Goal: Task Accomplishment & Management: Use online tool/utility

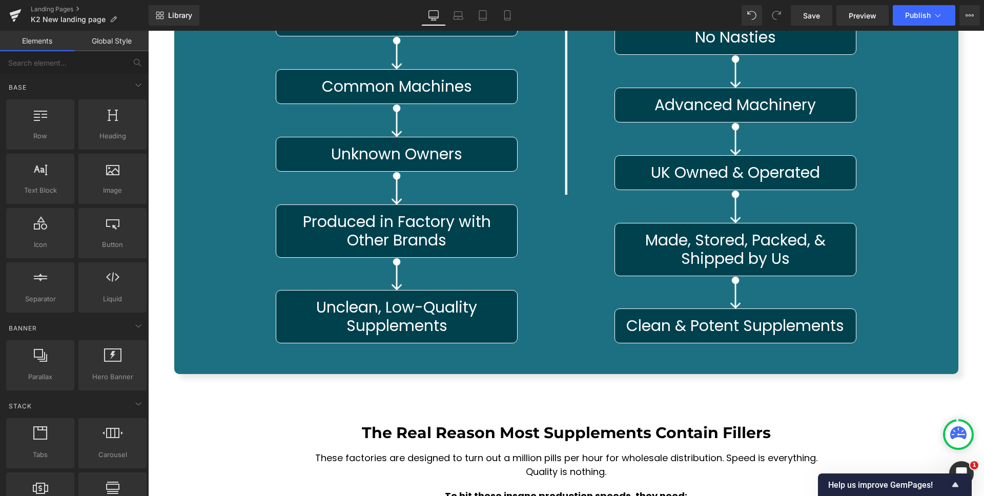
scroll to position [5163, 0]
click at [511, 13] on icon at bounding box center [507, 15] width 10 height 10
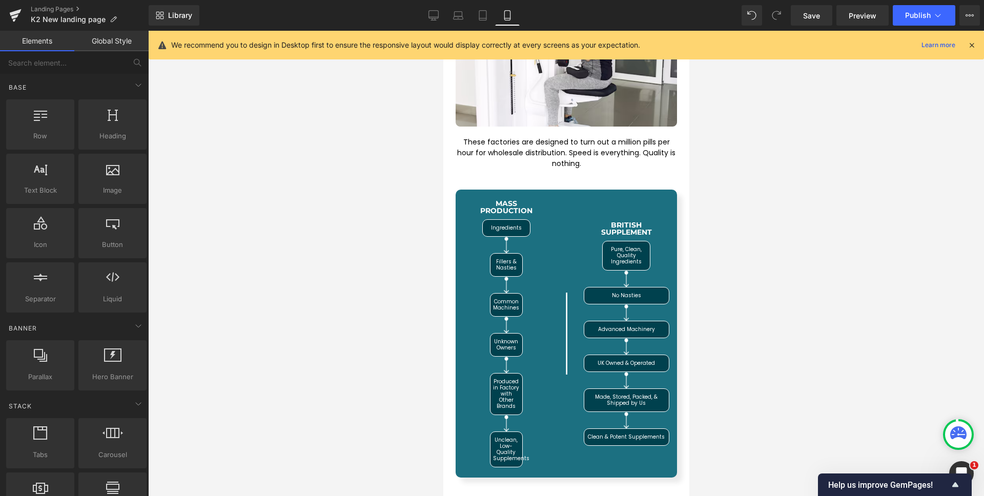
scroll to position [4424, 0]
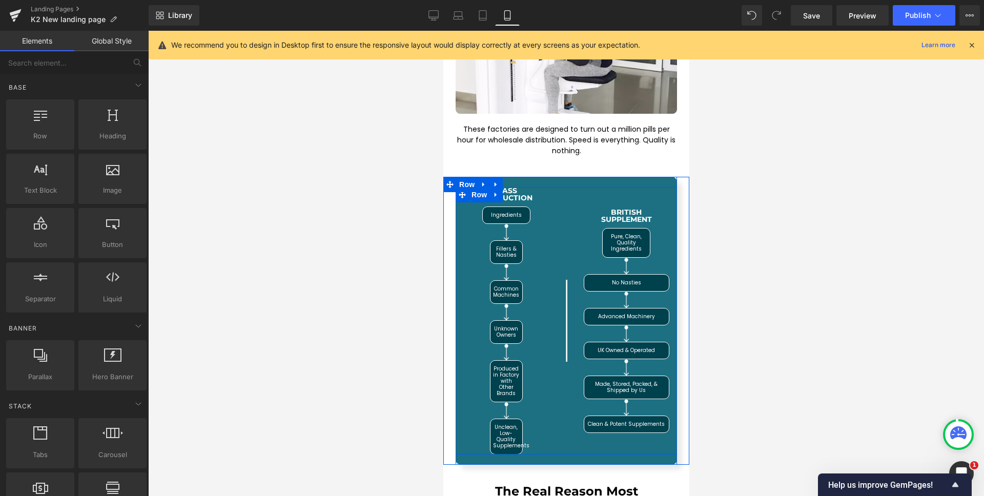
drag, startPoint x: 535, startPoint y: 179, endPoint x: 542, endPoint y: 179, distance: 7.2
click at [535, 187] on div "MASS PRODUCTION Heading Ingredients Text Block Row Image Fillers & Nasties Text…" at bounding box center [506, 321] width 86 height 268
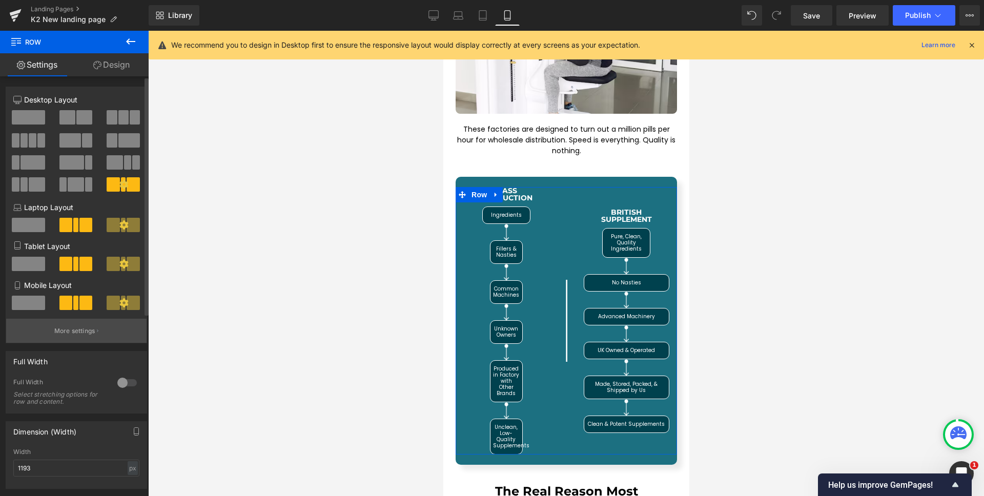
click at [69, 329] on p "More settings" at bounding box center [74, 331] width 41 height 9
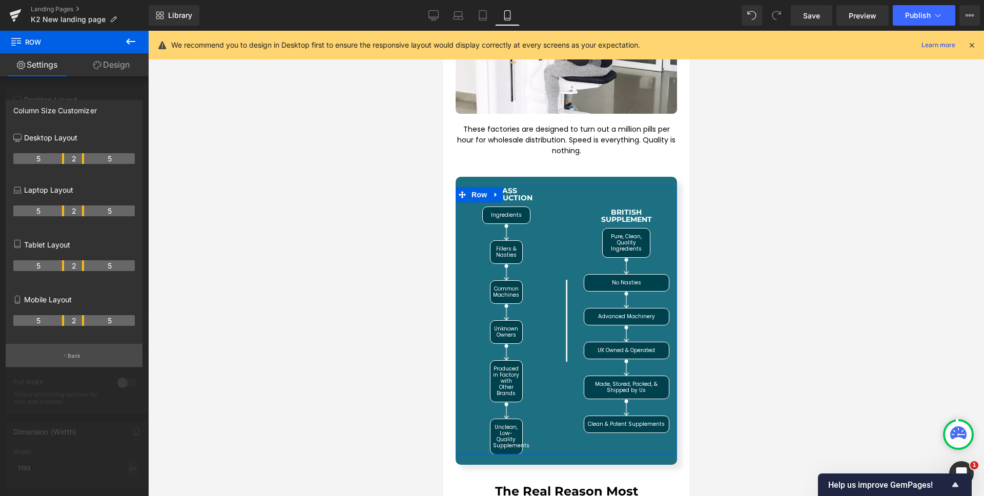
click at [68, 349] on button "Back" at bounding box center [74, 355] width 137 height 23
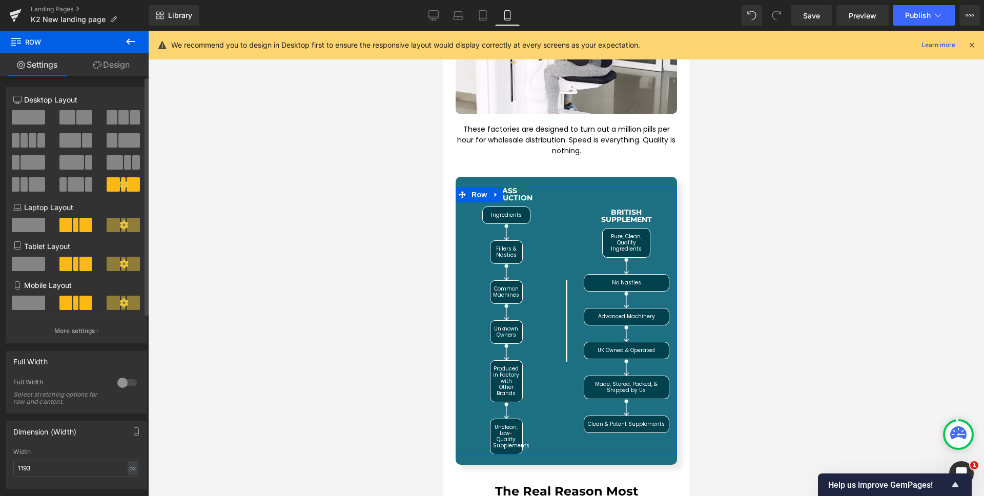
click at [32, 305] on span at bounding box center [28, 303] width 33 height 14
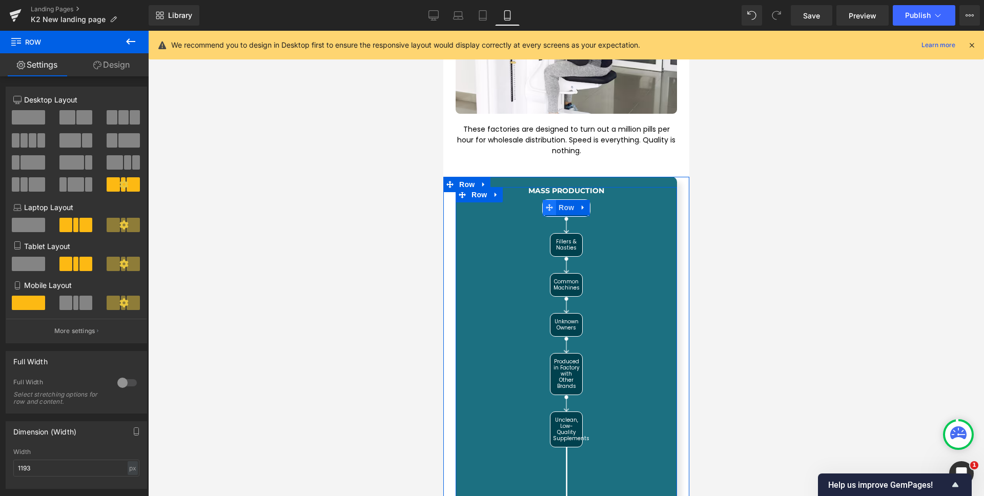
click at [542, 200] on span at bounding box center [548, 207] width 13 height 15
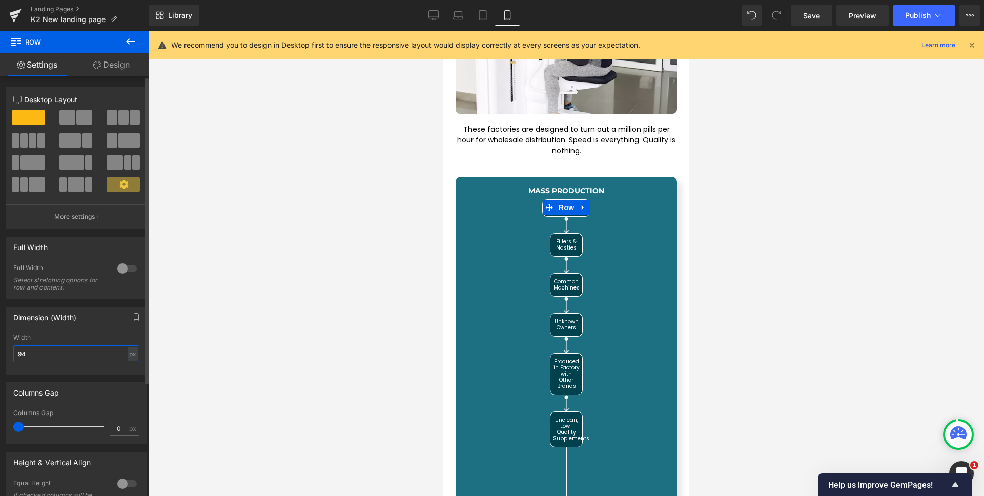
click at [66, 345] on input "94" at bounding box center [76, 353] width 126 height 17
type textarea "94"
click at [66, 345] on input "94" at bounding box center [76, 353] width 126 height 17
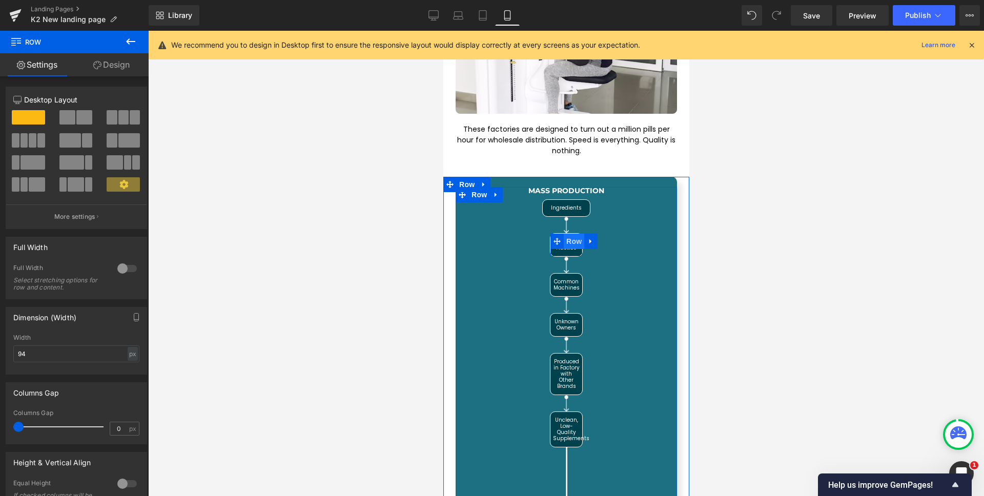
click at [563, 234] on span "Row" at bounding box center [573, 241] width 21 height 15
click at [560, 200] on span "Row" at bounding box center [566, 207] width 21 height 15
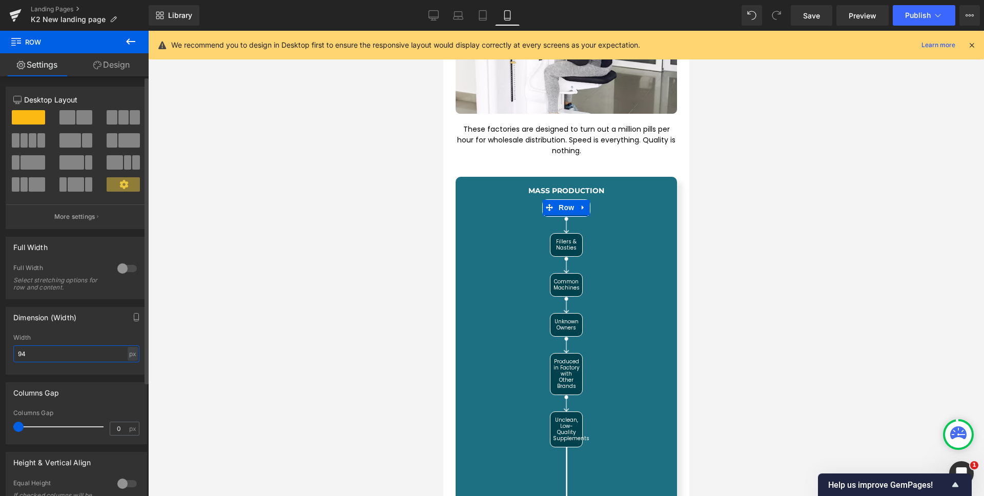
click at [50, 358] on input "94" at bounding box center [76, 353] width 126 height 17
type input "100"
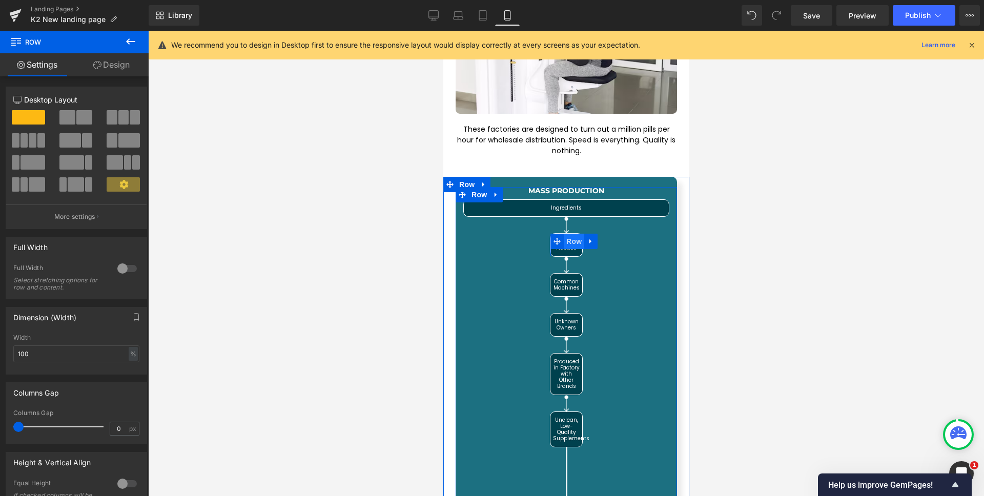
click at [563, 234] on span "Row" at bounding box center [573, 241] width 21 height 15
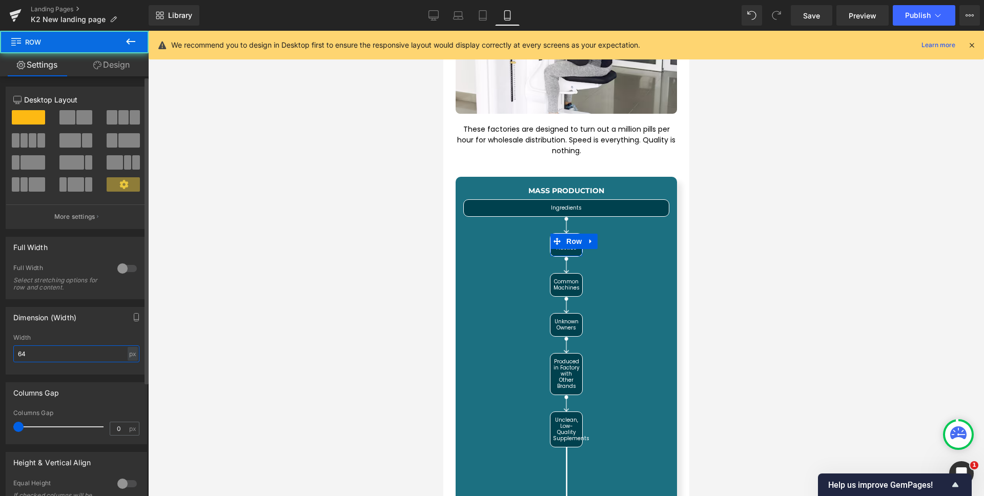
click at [93, 355] on input "64" at bounding box center [76, 353] width 126 height 17
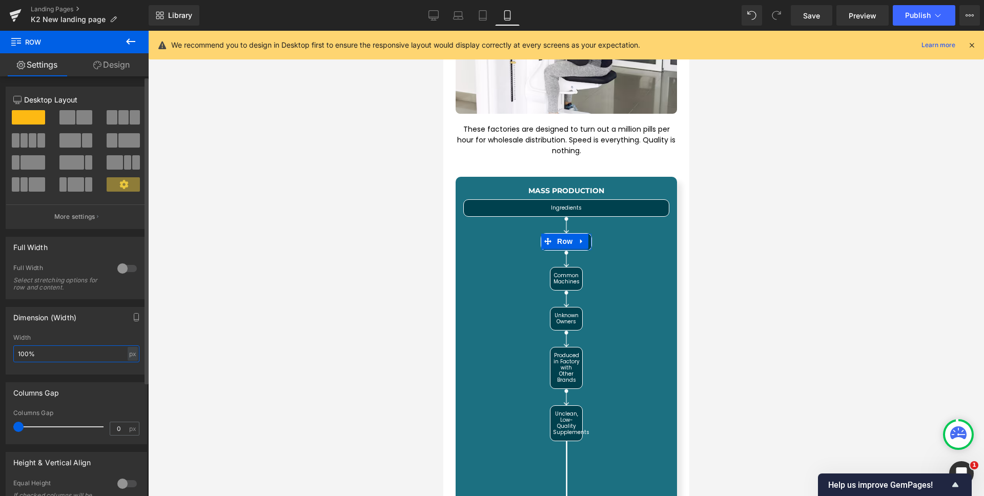
type input "100"
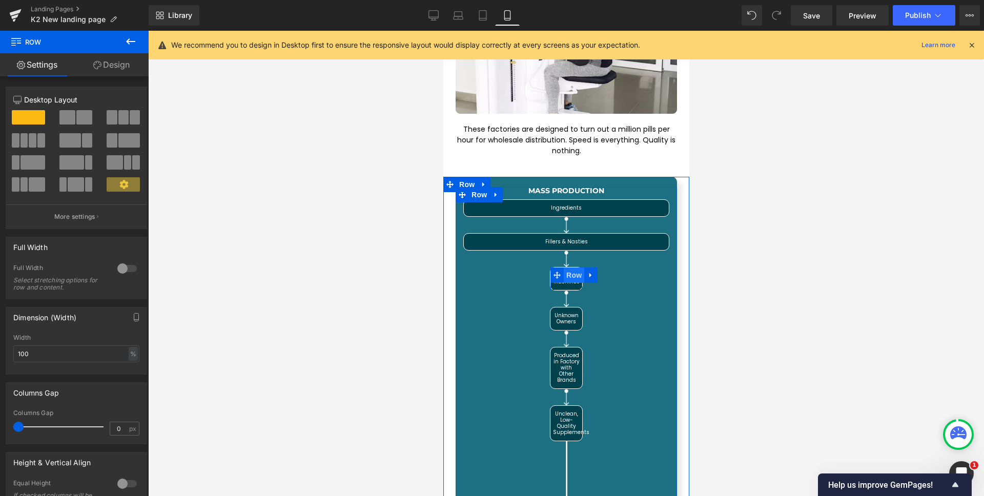
click at [567, 268] on span "Row" at bounding box center [573, 275] width 21 height 15
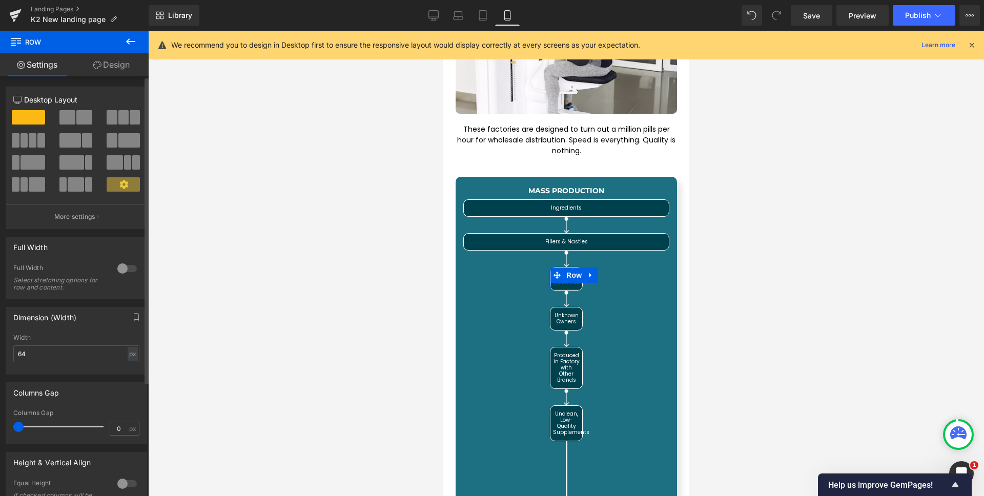
click at [30, 356] on input "64" at bounding box center [76, 353] width 126 height 17
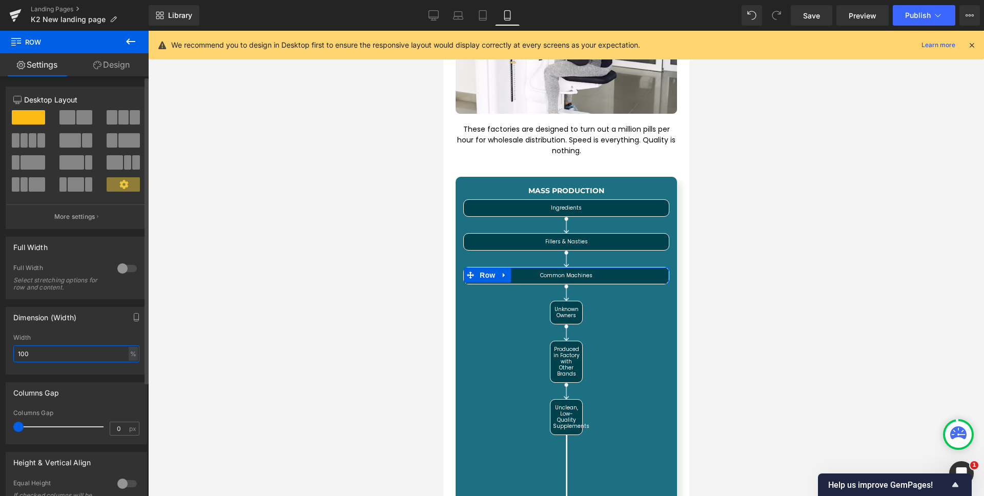
type input "100"
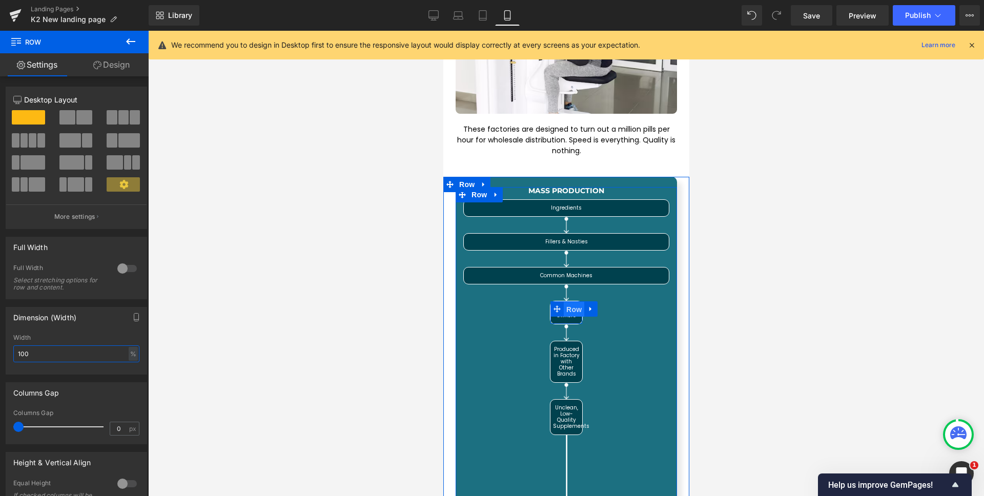
drag, startPoint x: 567, startPoint y: 284, endPoint x: 823, endPoint y: 355, distance: 265.2
click at [567, 302] on span "Row" at bounding box center [573, 309] width 21 height 15
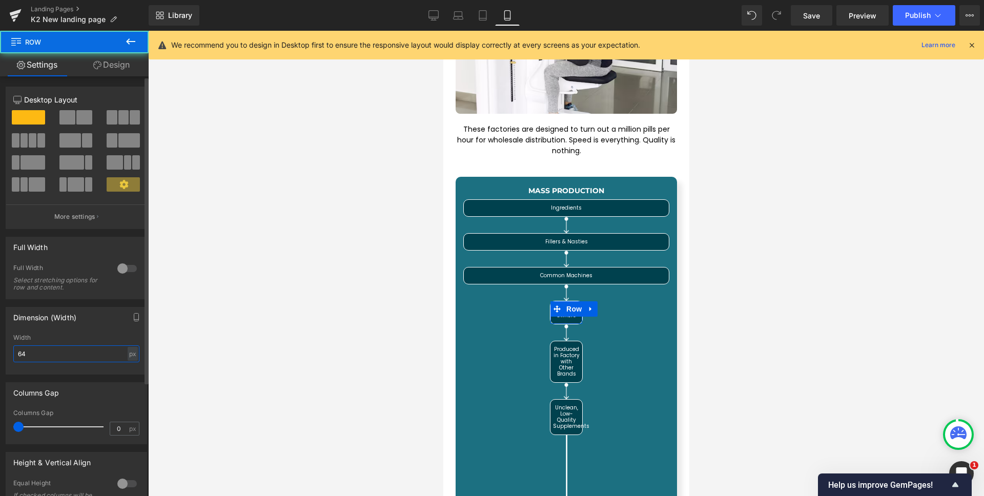
click at [52, 350] on input "64" at bounding box center [76, 353] width 126 height 17
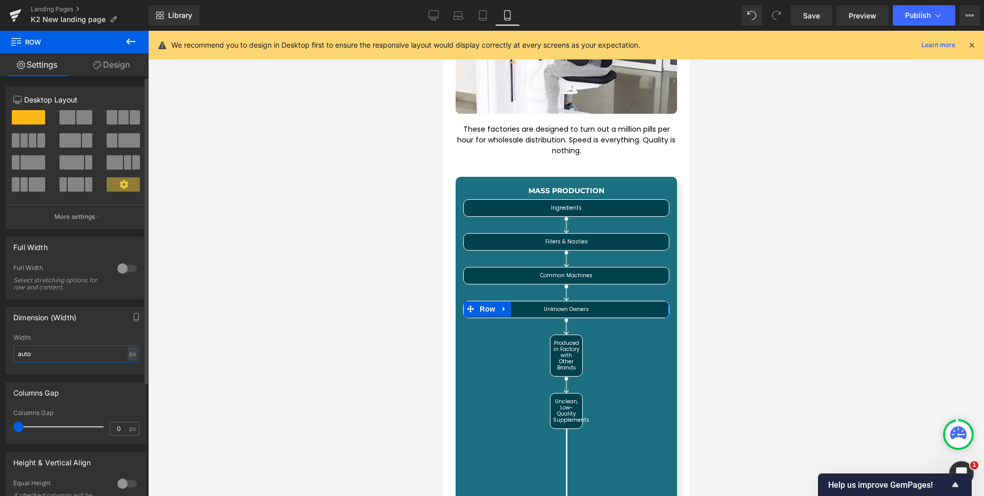
type input "auto"
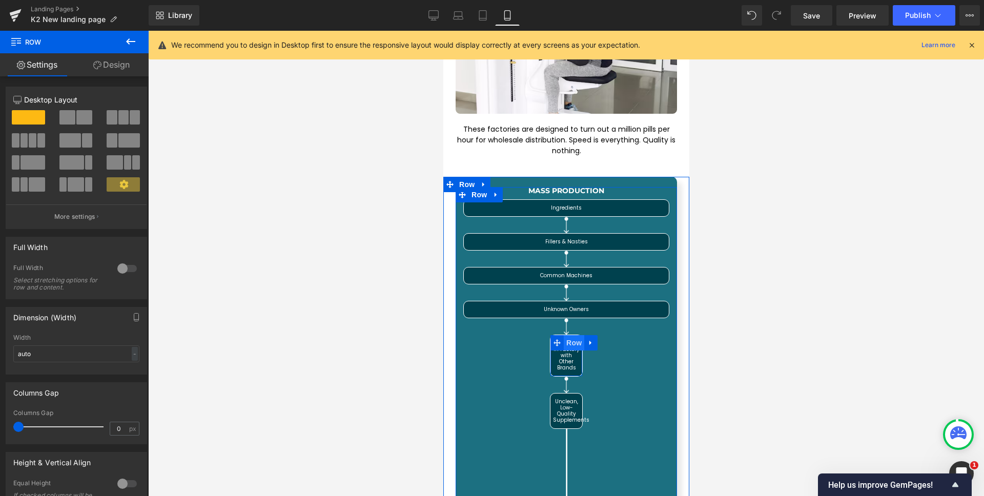
click at [566, 335] on span "Row" at bounding box center [573, 342] width 21 height 15
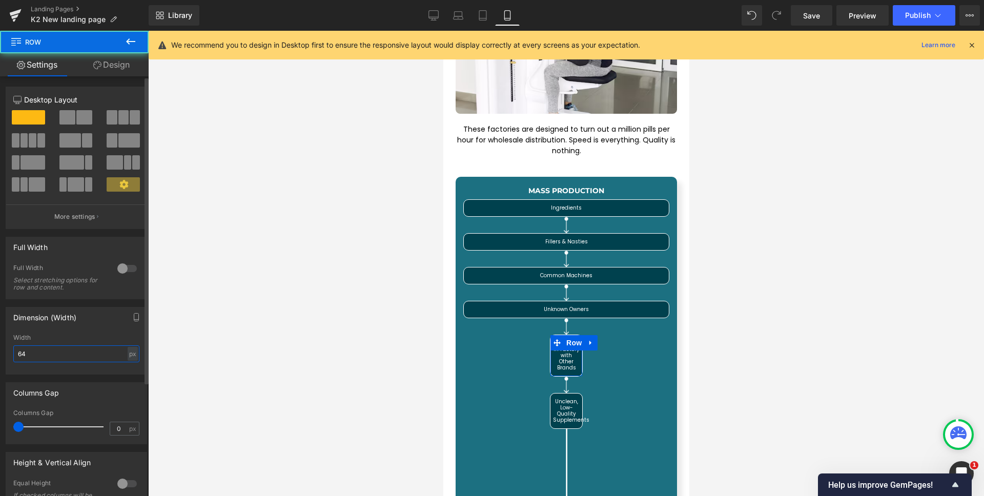
click at [75, 350] on input "64" at bounding box center [76, 353] width 126 height 17
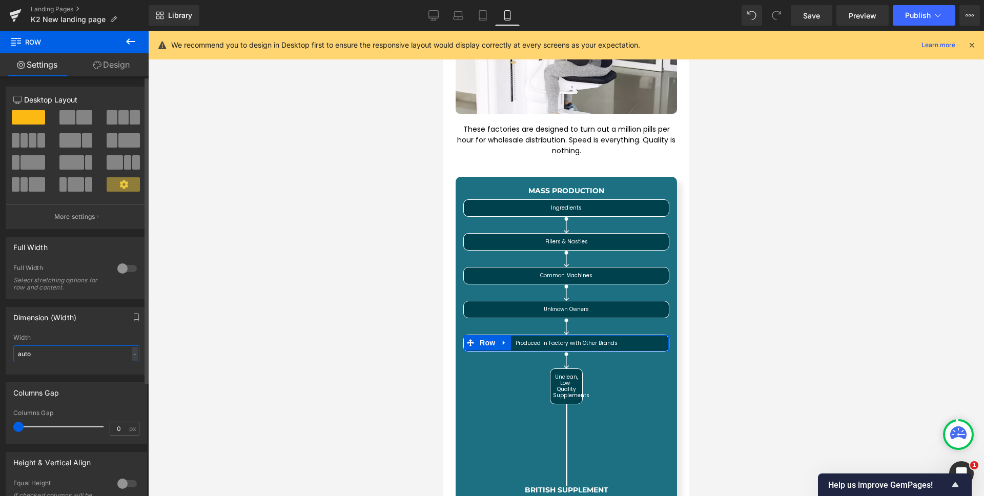
type input "auto"
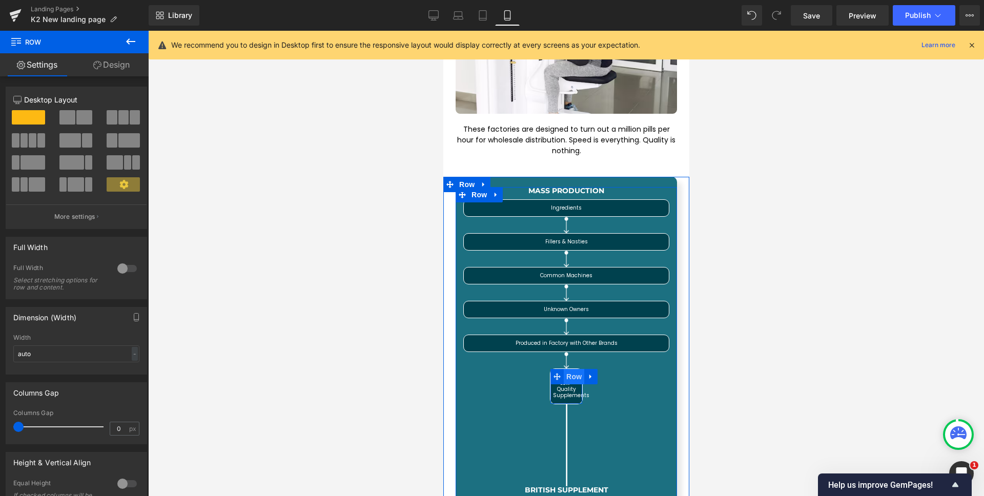
click at [567, 369] on span "Row" at bounding box center [573, 376] width 21 height 15
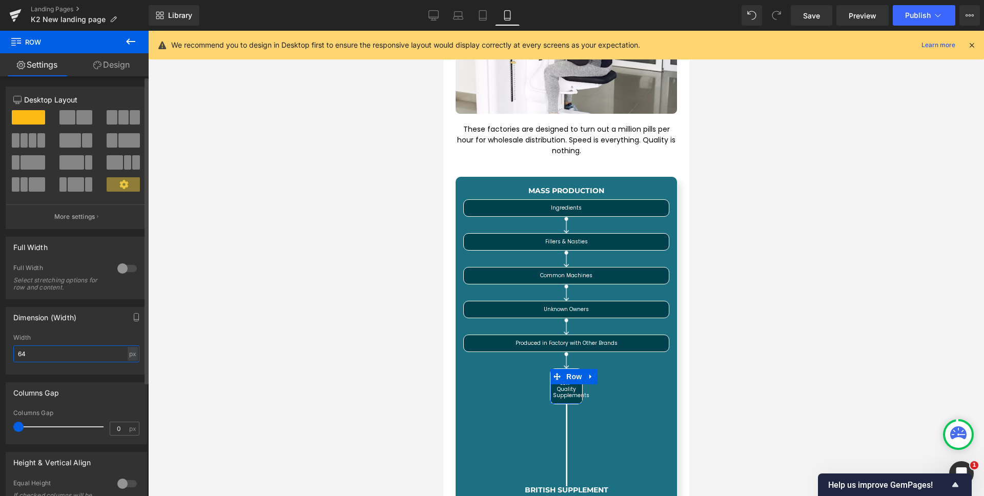
click at [50, 356] on input "64" at bounding box center [76, 353] width 126 height 17
click at [50, 355] on input "64" at bounding box center [76, 353] width 126 height 17
type input "auto"
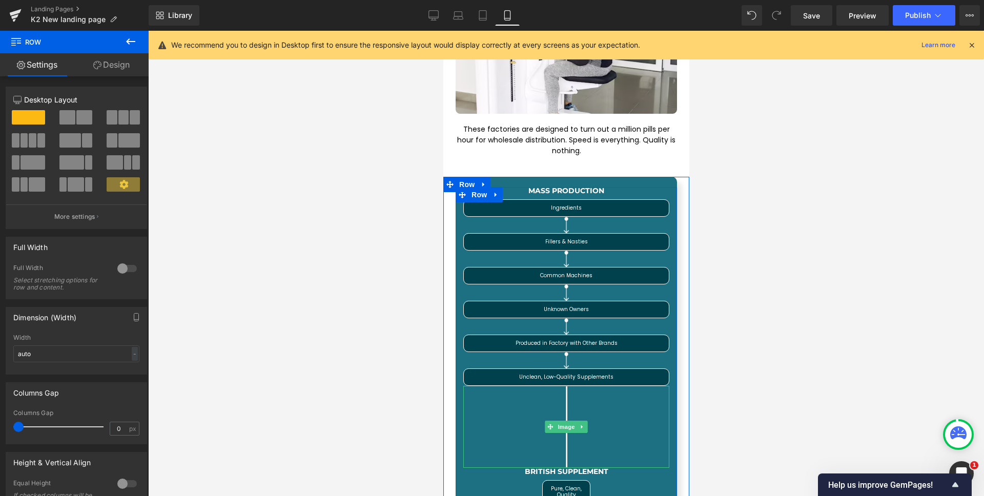
click at [570, 386] on div at bounding box center [566, 427] width 206 height 82
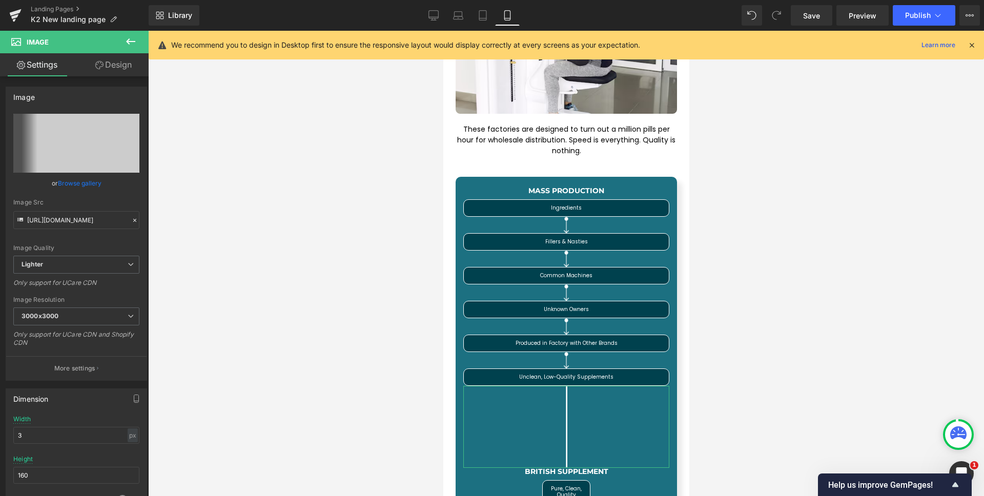
click at [110, 61] on link "Design" at bounding box center [113, 64] width 74 height 23
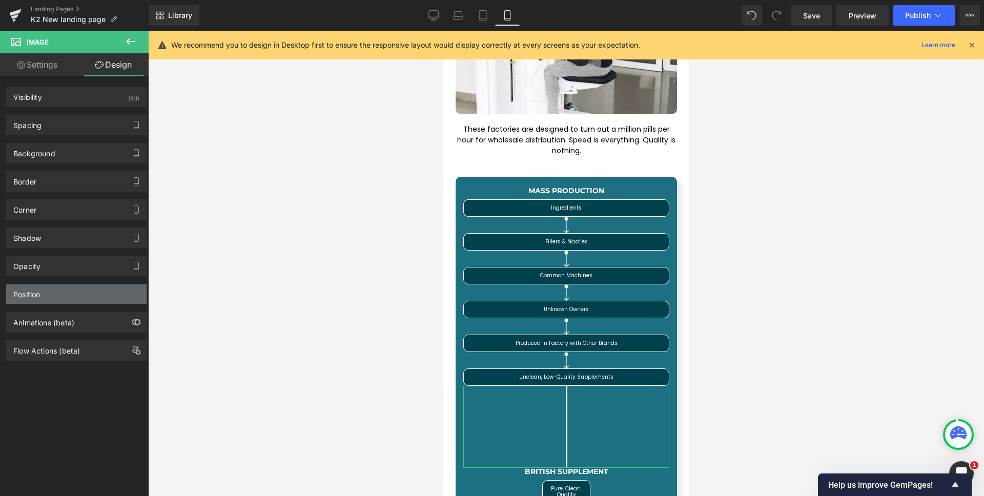
click at [43, 295] on div "Position" at bounding box center [76, 293] width 140 height 19
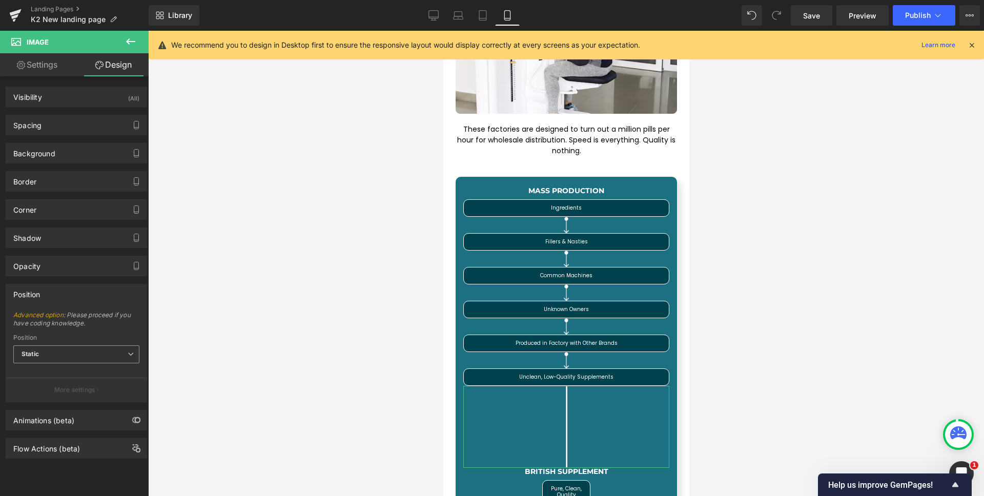
click at [90, 356] on span "Static" at bounding box center [76, 354] width 126 height 18
click at [47, 286] on div "Position" at bounding box center [76, 293] width 140 height 19
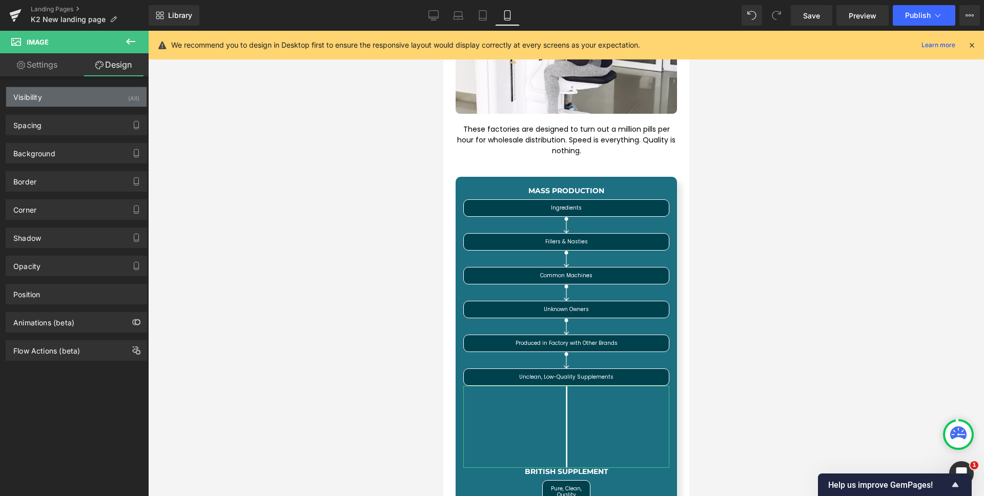
click at [46, 92] on div "Visibility (All)" at bounding box center [76, 96] width 140 height 19
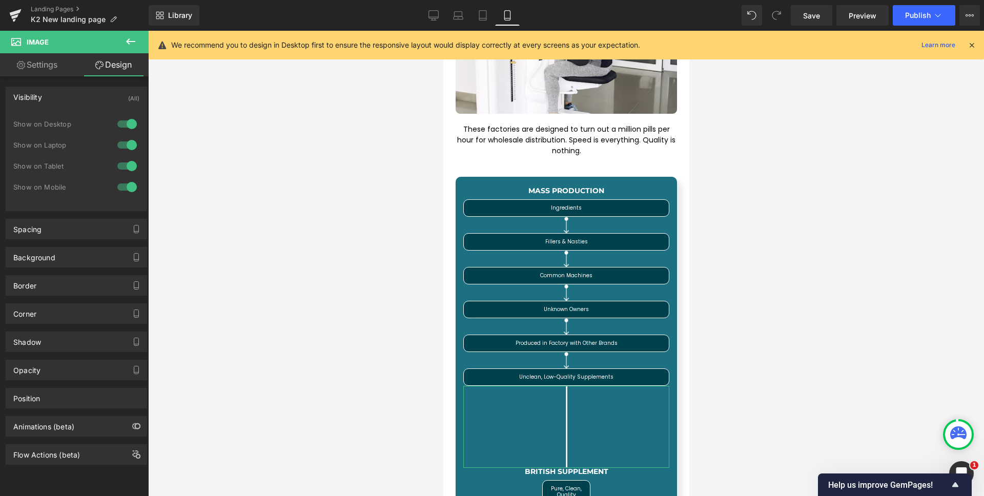
click at [122, 185] on div at bounding box center [127, 187] width 25 height 16
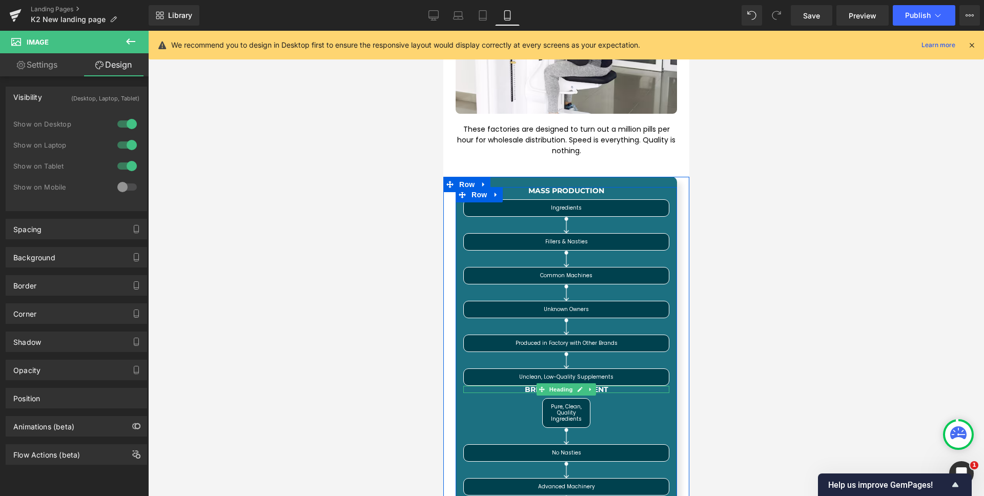
drag, startPoint x: 560, startPoint y: 359, endPoint x: 556, endPoint y: 354, distance: 7.0
click at [560, 383] on span "Heading" at bounding box center [561, 389] width 28 height 12
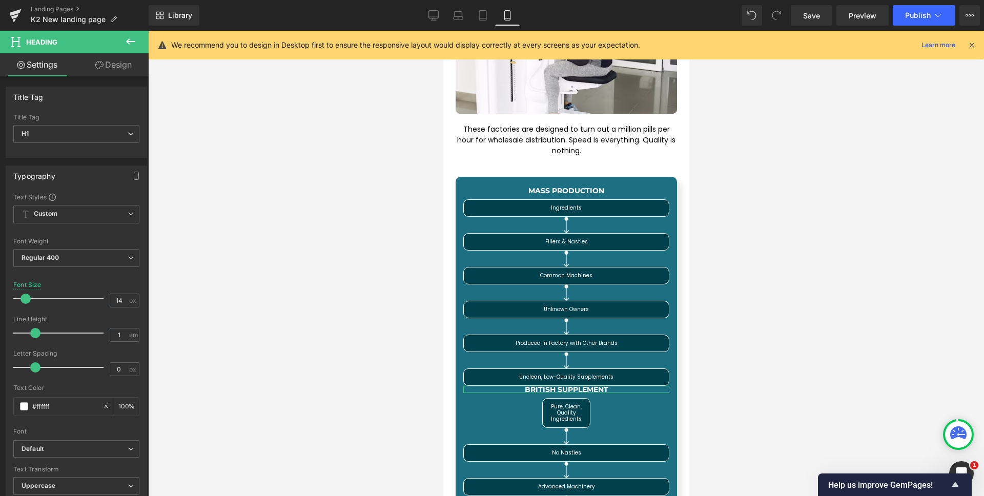
click at [105, 70] on link "Design" at bounding box center [113, 64] width 74 height 23
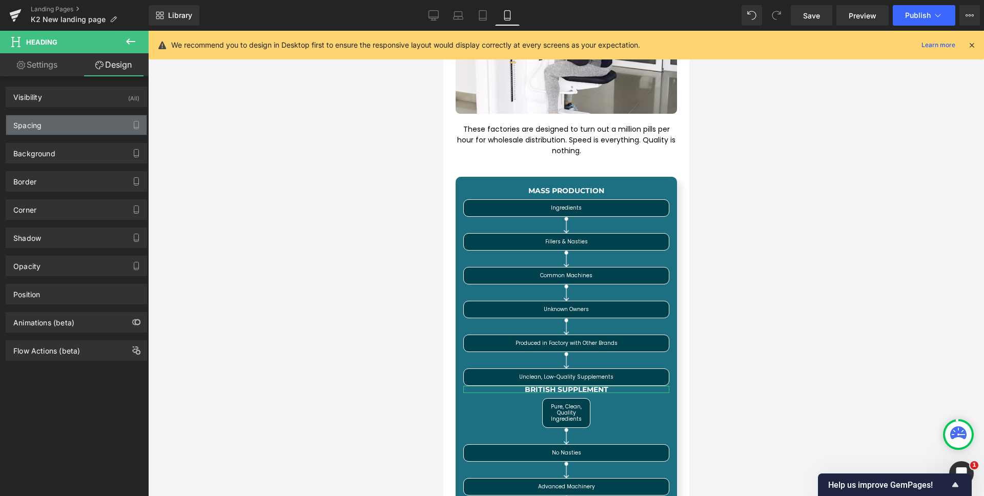
type input "0"
type input "10"
type input "0"
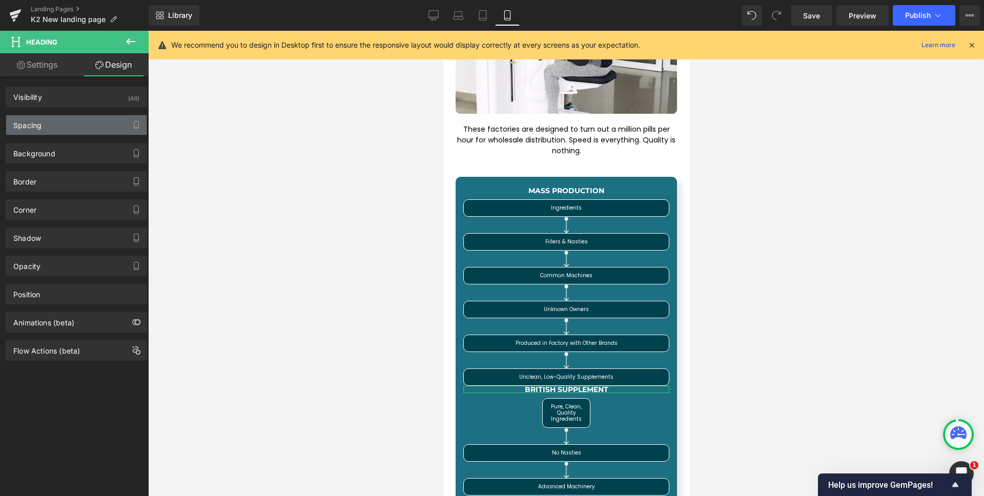
type input "10"
type input "0"
type input "10"
click at [73, 128] on div "Spacing" at bounding box center [76, 124] width 140 height 19
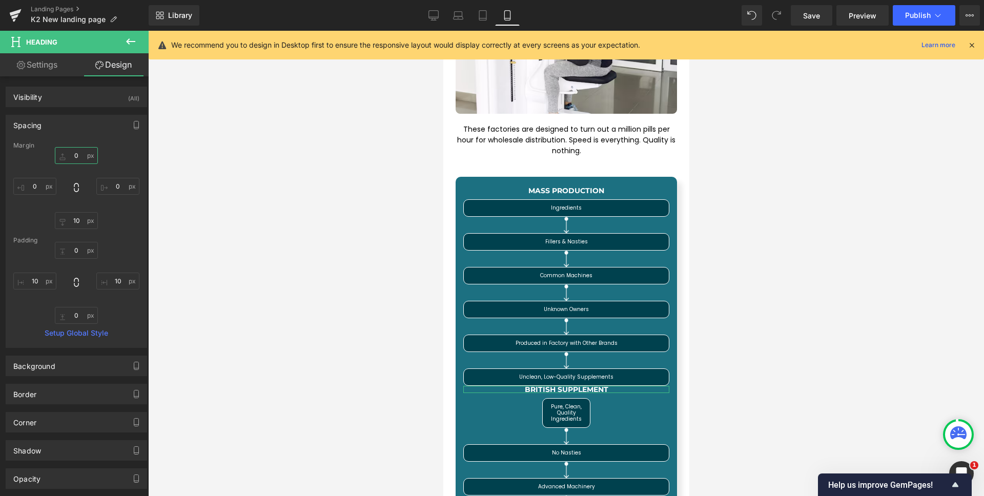
click at [75, 152] on input "0" at bounding box center [76, 155] width 43 height 17
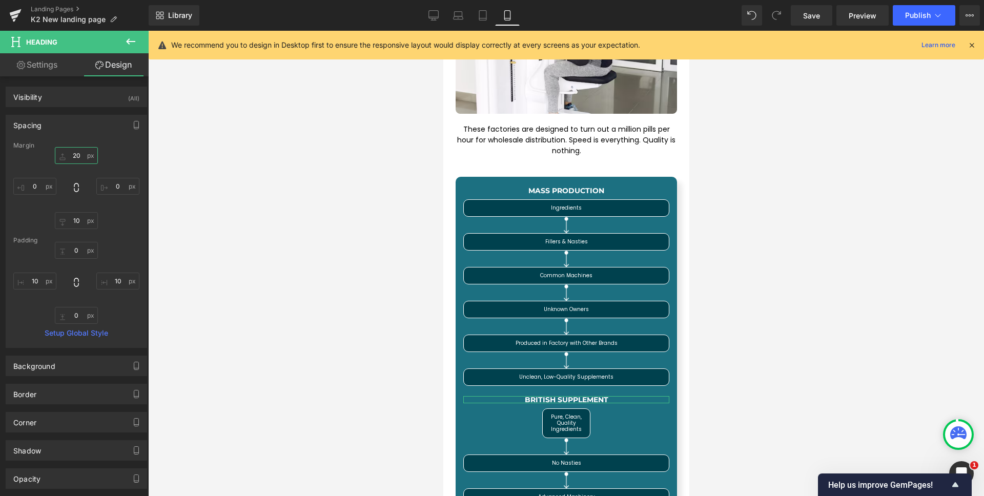
type input "30"
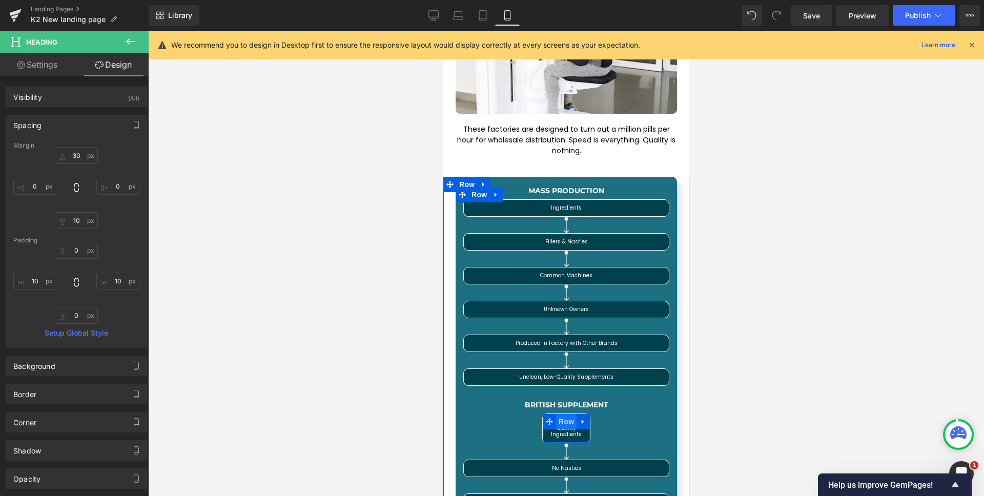
click at [558, 414] on span "Row" at bounding box center [566, 421] width 21 height 15
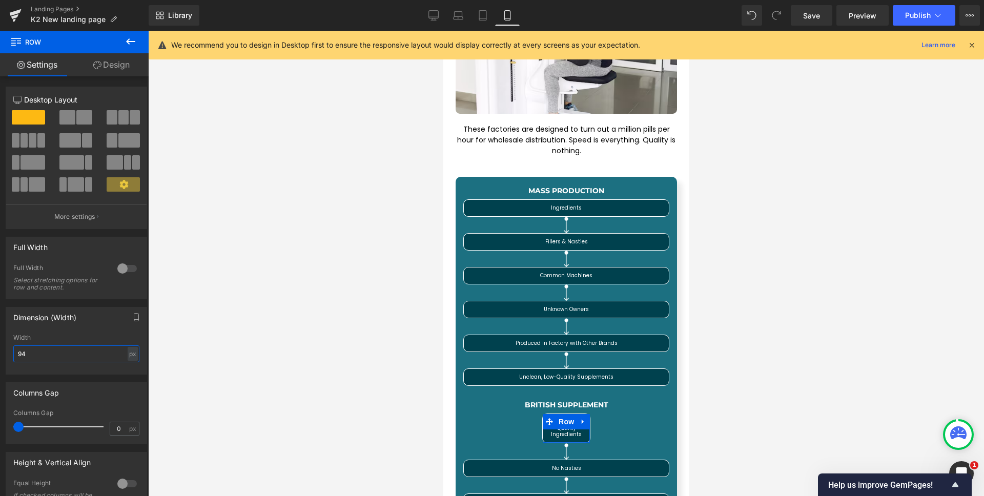
click at [45, 358] on input "94" at bounding box center [76, 353] width 126 height 17
type input "100"
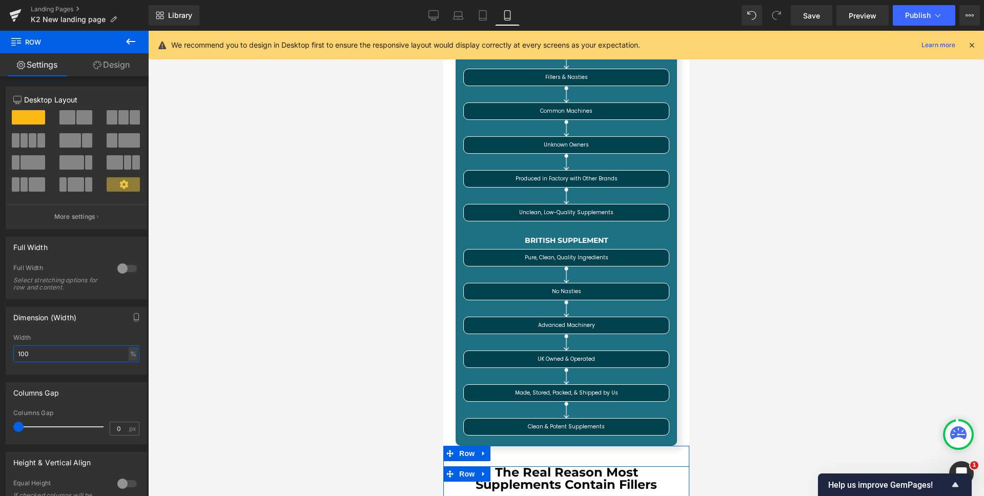
scroll to position [4373, 0]
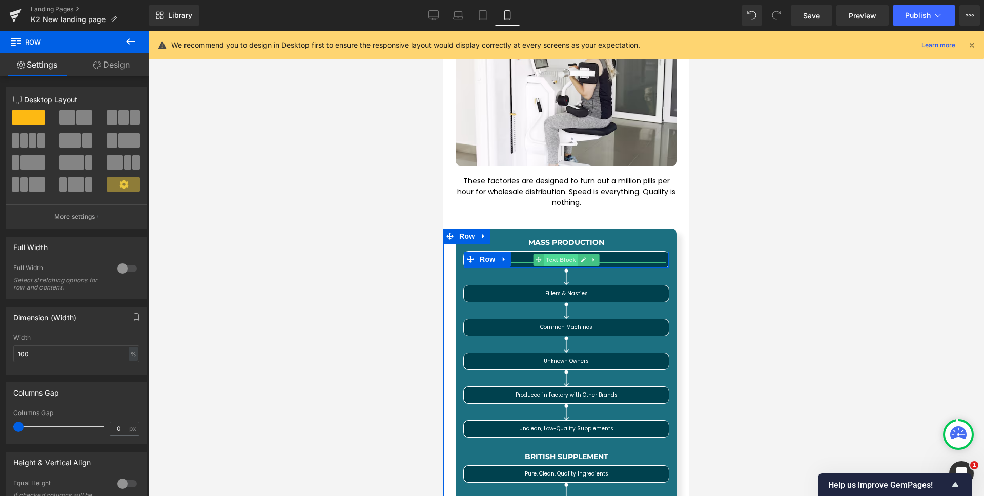
click at [559, 254] on span "Text Block" at bounding box center [560, 260] width 34 height 12
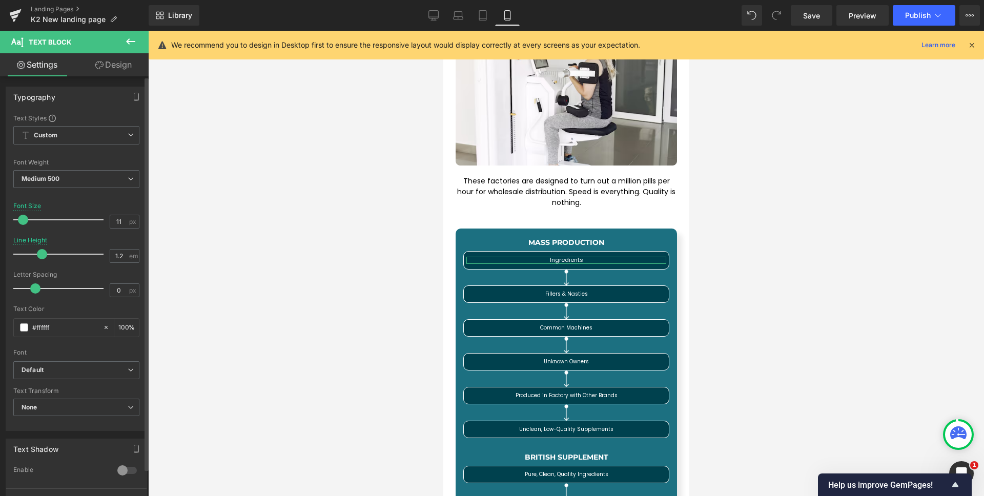
type input "12"
click at [22, 216] on span at bounding box center [24, 220] width 10 height 10
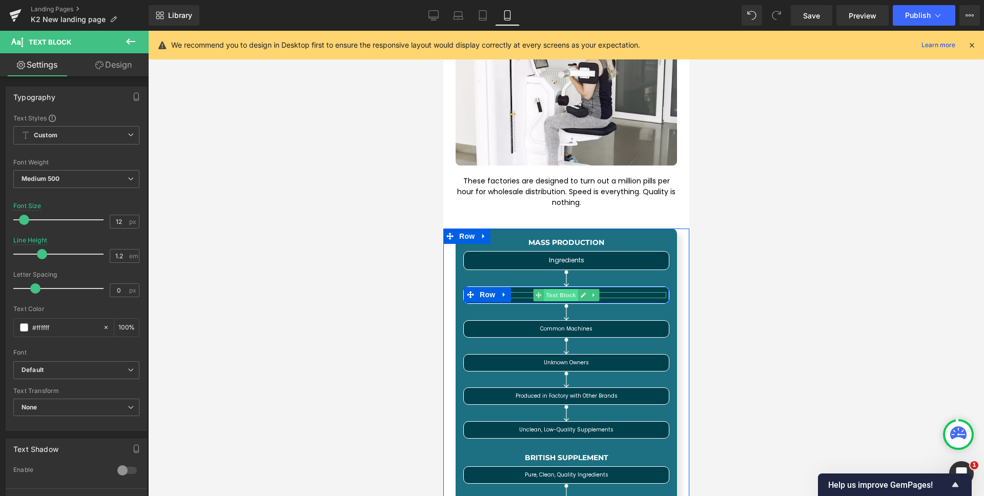
click at [558, 289] on span "Text Block" at bounding box center [560, 295] width 34 height 12
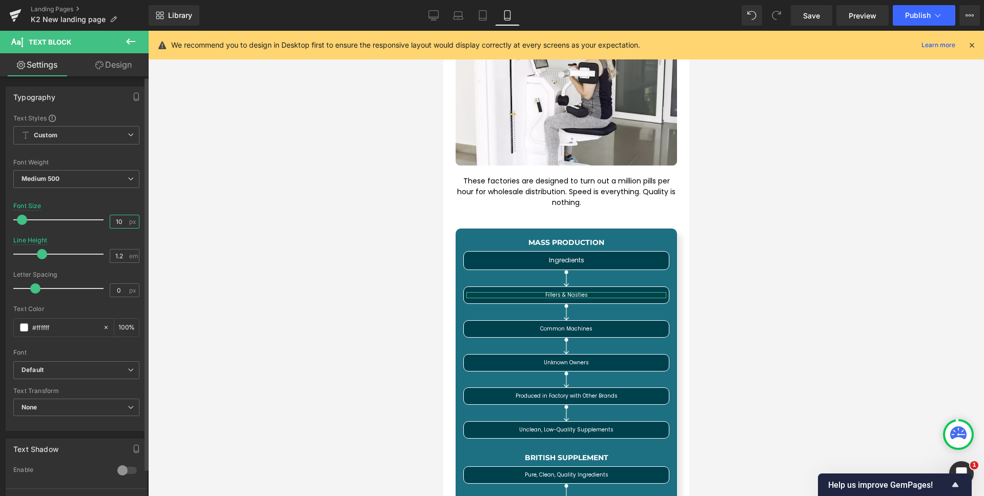
click at [117, 219] on input "10" at bounding box center [119, 221] width 18 height 13
type input "12"
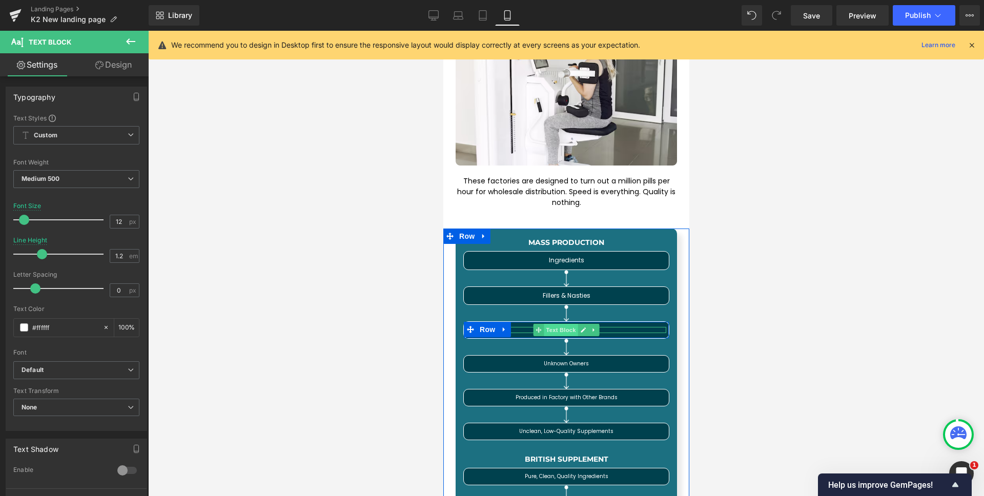
click at [567, 324] on span "Text Block" at bounding box center [560, 330] width 34 height 12
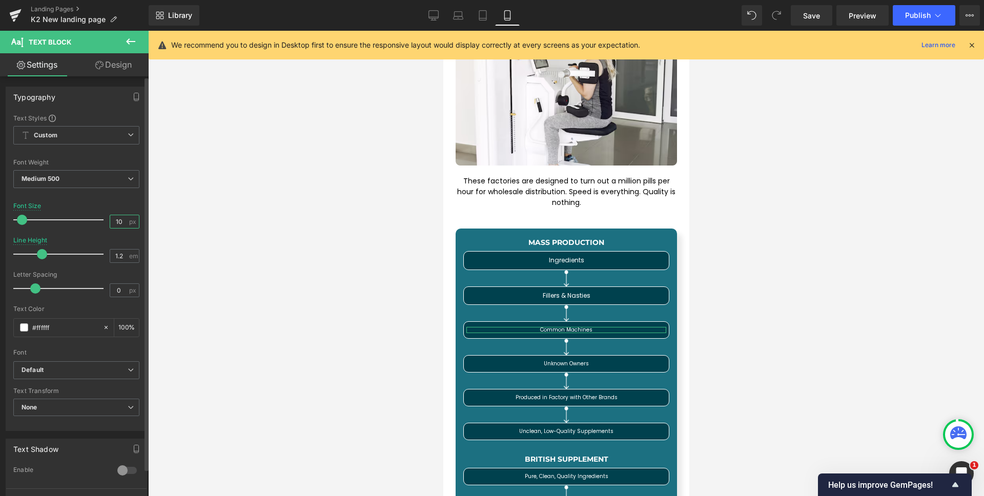
click at [119, 219] on input "10" at bounding box center [119, 221] width 18 height 13
type input "12"
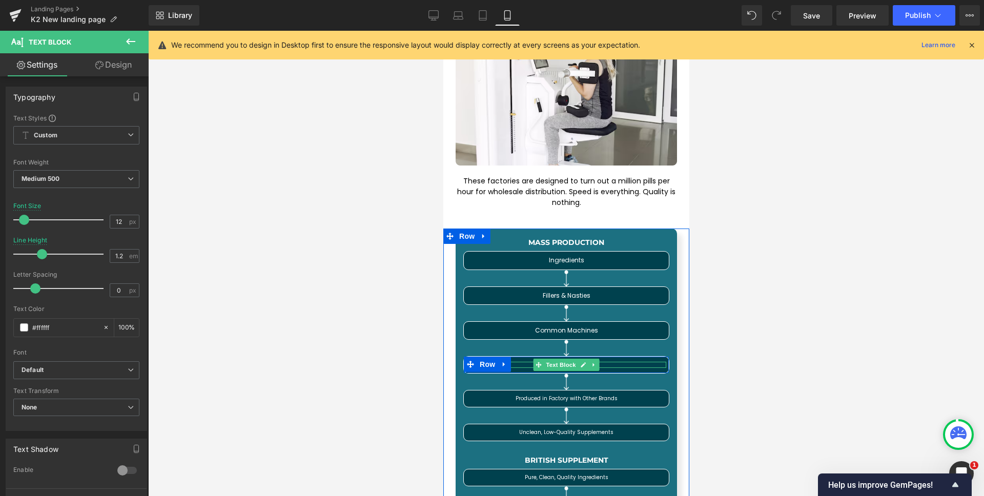
click at [563, 359] on span "Text Block" at bounding box center [560, 365] width 34 height 12
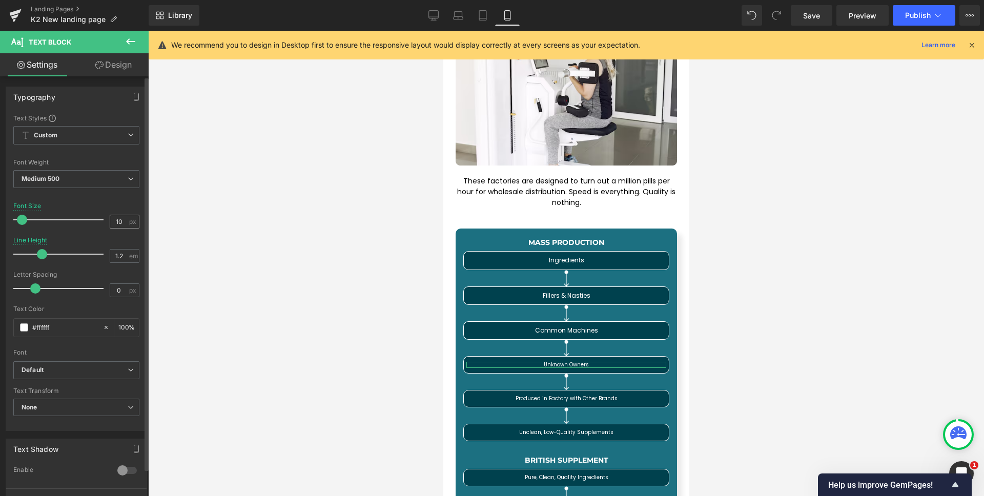
click at [129, 222] on span "px" at bounding box center [133, 221] width 9 height 7
click at [120, 222] on input "10" at bounding box center [119, 221] width 18 height 13
type input "12"
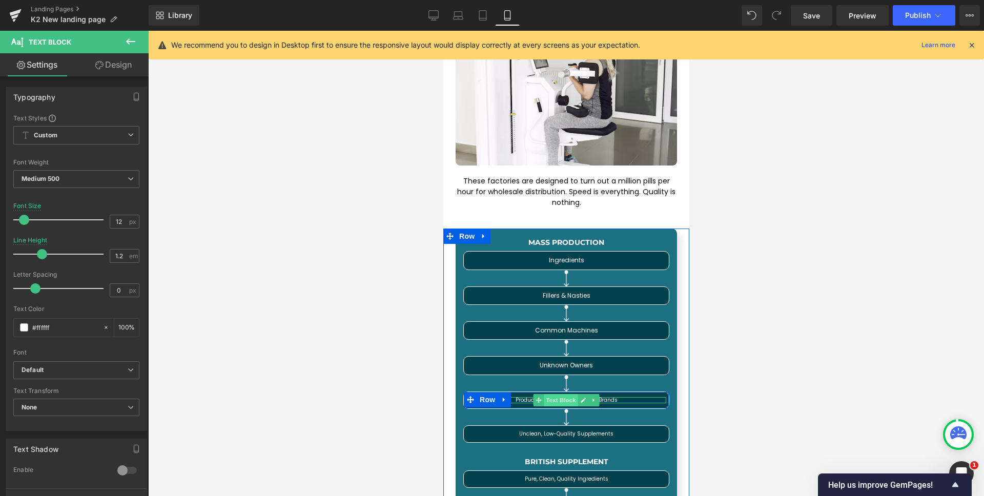
click at [555, 394] on span "Text Block" at bounding box center [560, 400] width 34 height 12
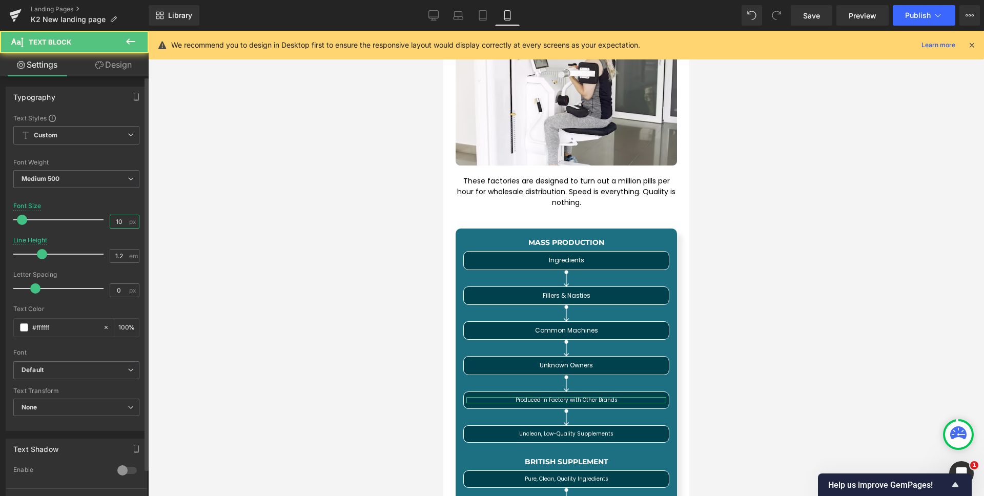
drag, startPoint x: 119, startPoint y: 223, endPoint x: 129, endPoint y: 223, distance: 9.8
click at [119, 223] on input "10" at bounding box center [119, 221] width 18 height 13
type input "12"
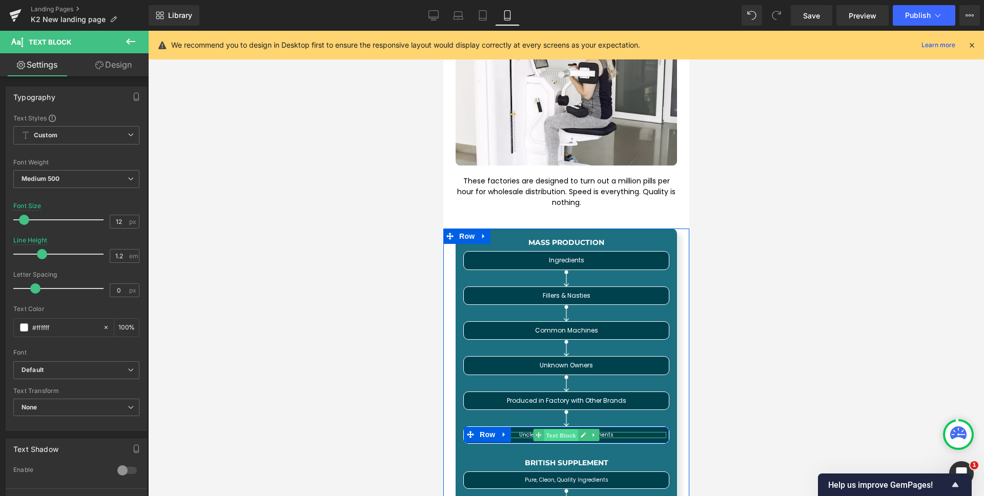
click at [560, 430] on span "Text Block" at bounding box center [560, 436] width 34 height 12
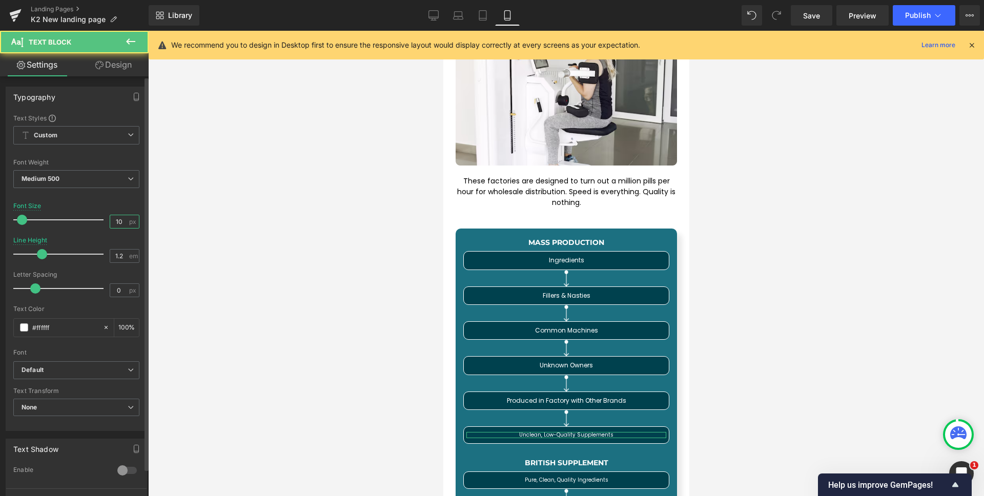
click at [121, 222] on input "10" at bounding box center [119, 221] width 18 height 13
type input "12"
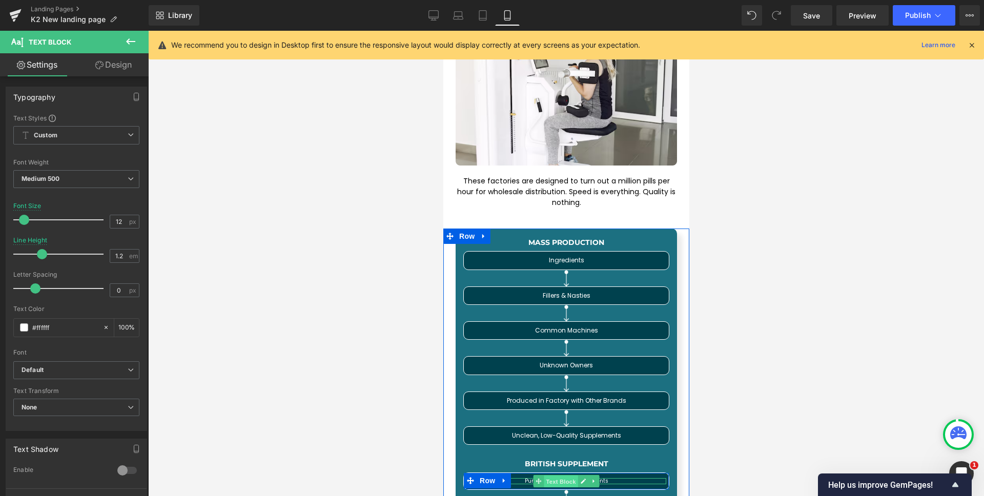
click at [559, 476] on span "Text Block" at bounding box center [560, 482] width 34 height 12
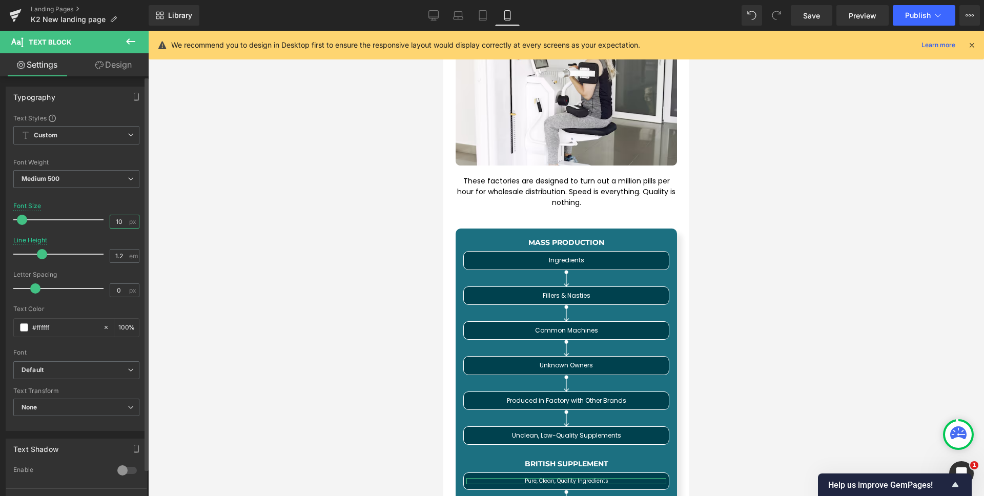
click at [120, 224] on input "10" at bounding box center [119, 221] width 18 height 13
type input "12"
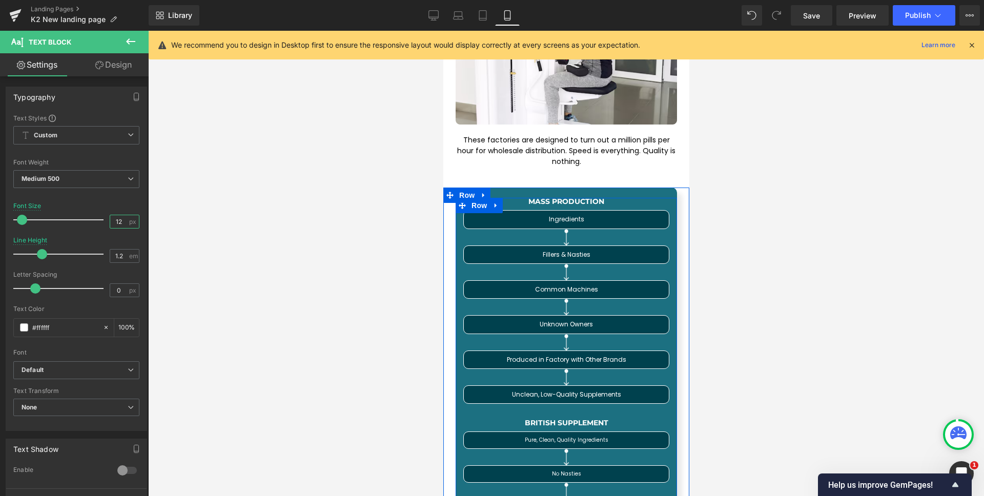
scroll to position [4422, 0]
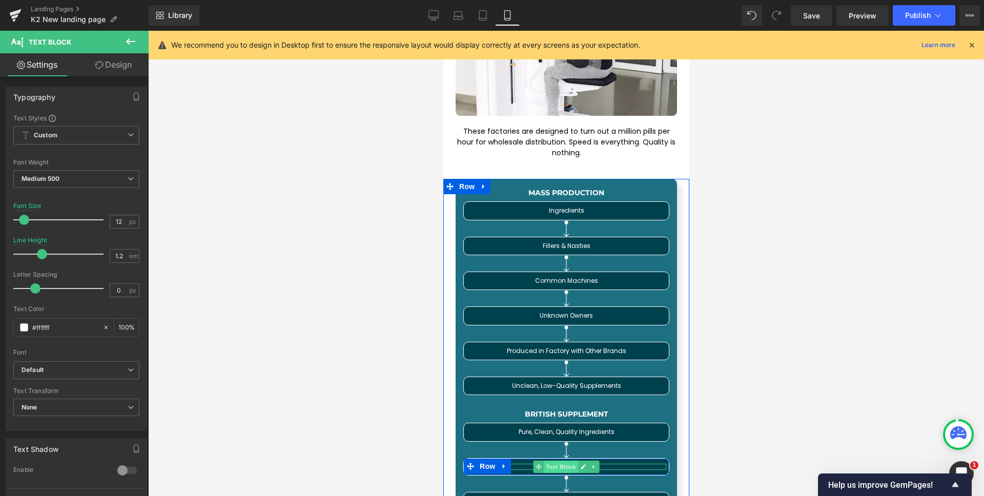
click at [565, 461] on span "Text Block" at bounding box center [560, 467] width 34 height 12
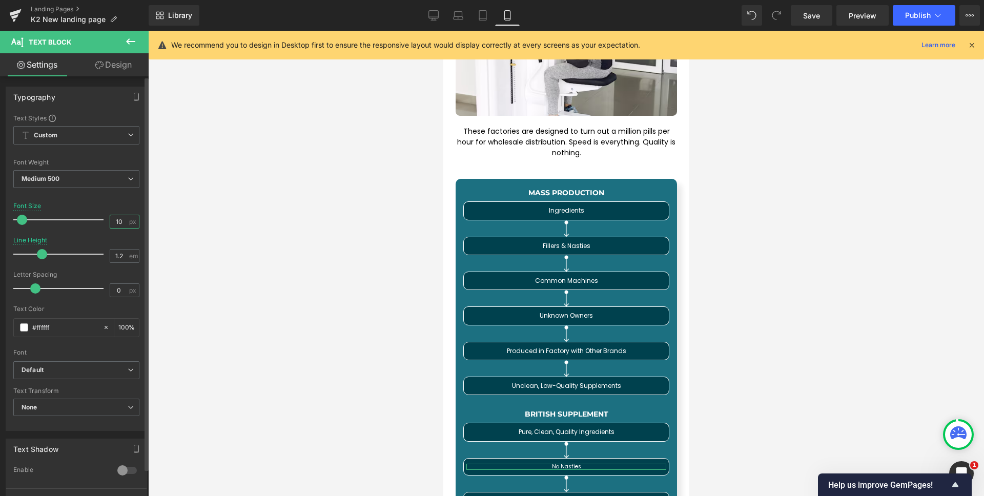
click at [123, 219] on input "10" at bounding box center [119, 221] width 18 height 13
type input "12"
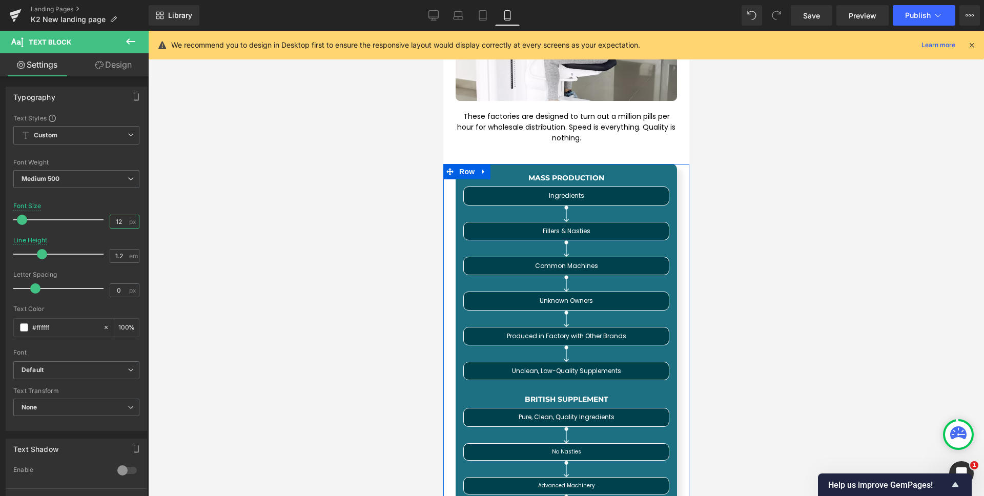
scroll to position [4481, 0]
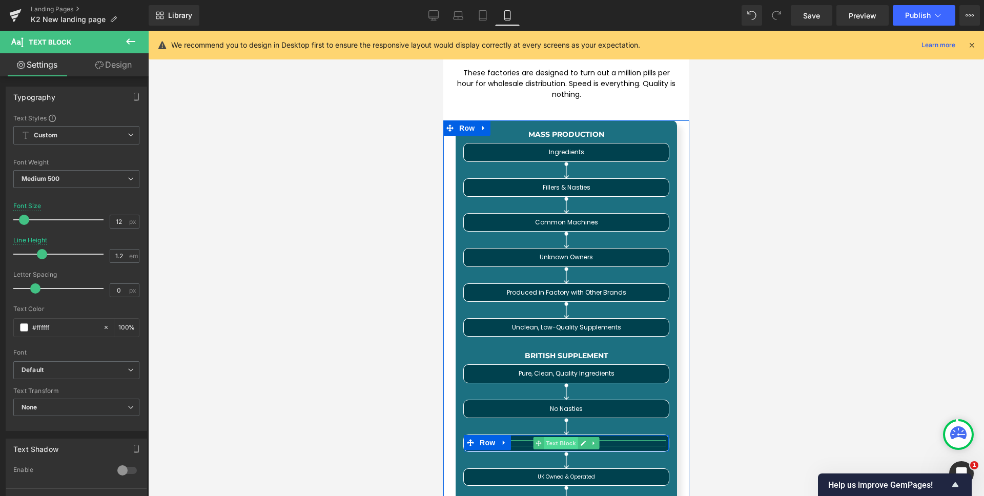
click at [562, 437] on span "Text Block" at bounding box center [560, 443] width 34 height 12
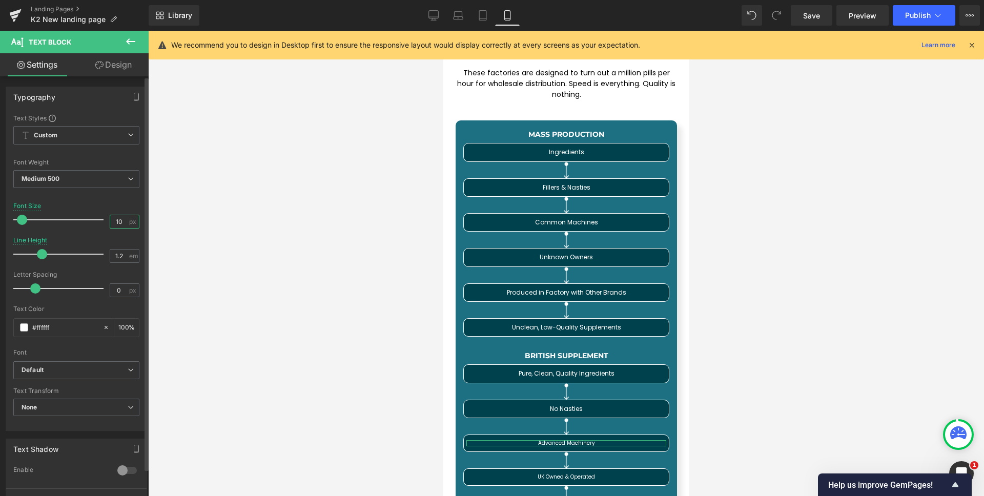
click at [122, 227] on input "10" at bounding box center [119, 221] width 18 height 13
type input "12"
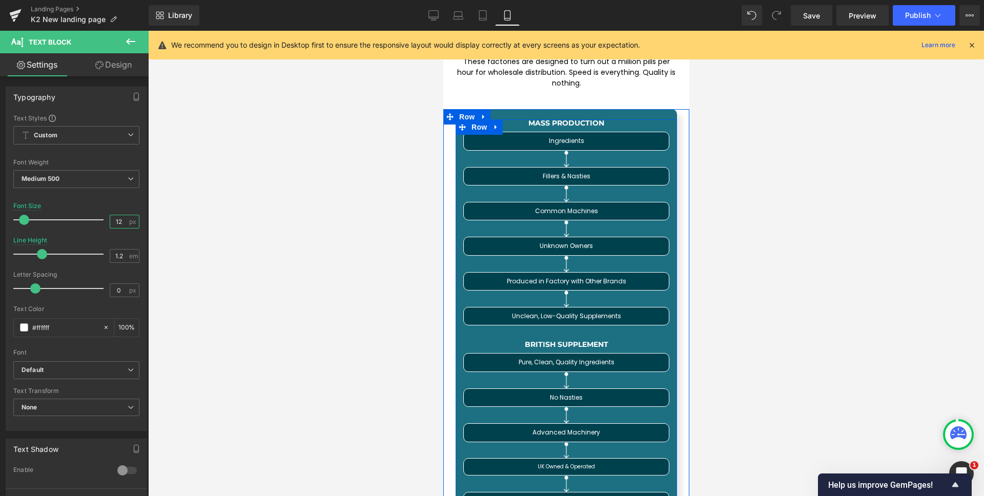
scroll to position [4497, 0]
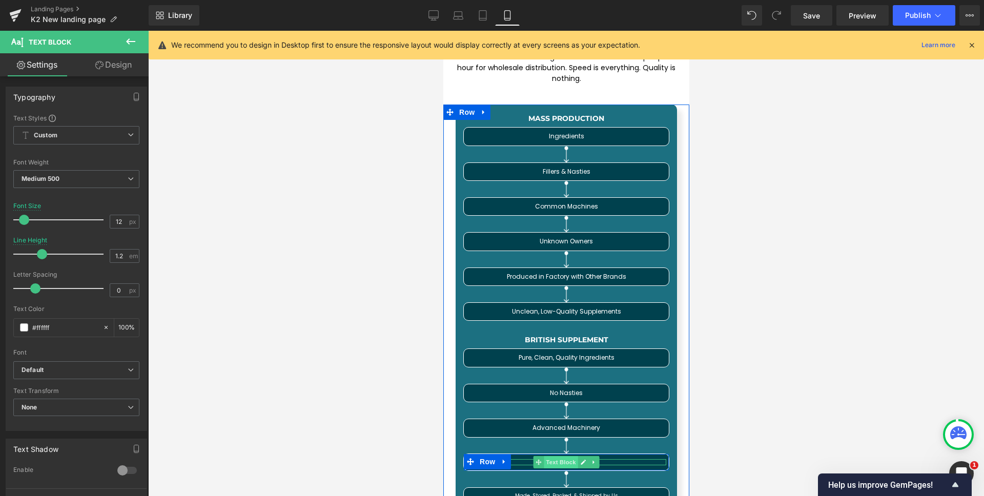
click at [559, 456] on span "Text Block" at bounding box center [560, 462] width 34 height 12
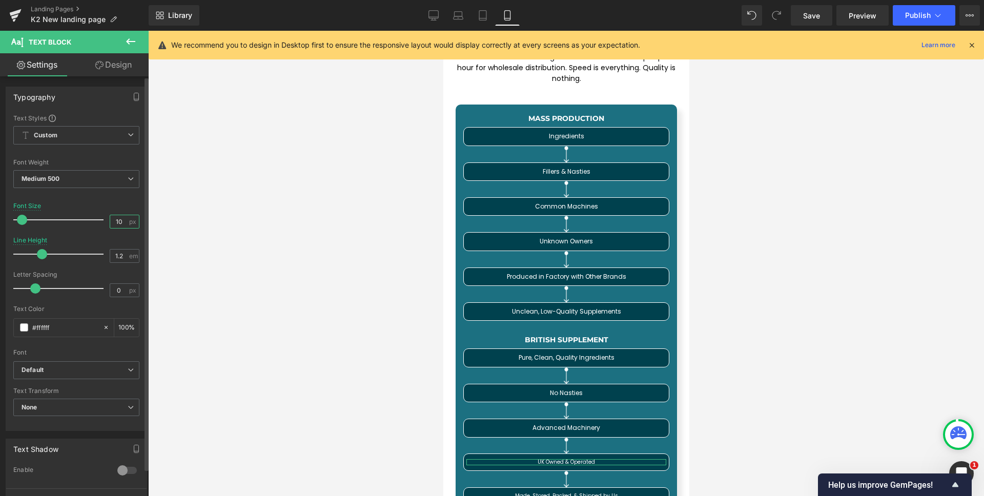
click at [121, 223] on input "10" at bounding box center [119, 221] width 18 height 13
type input "12"
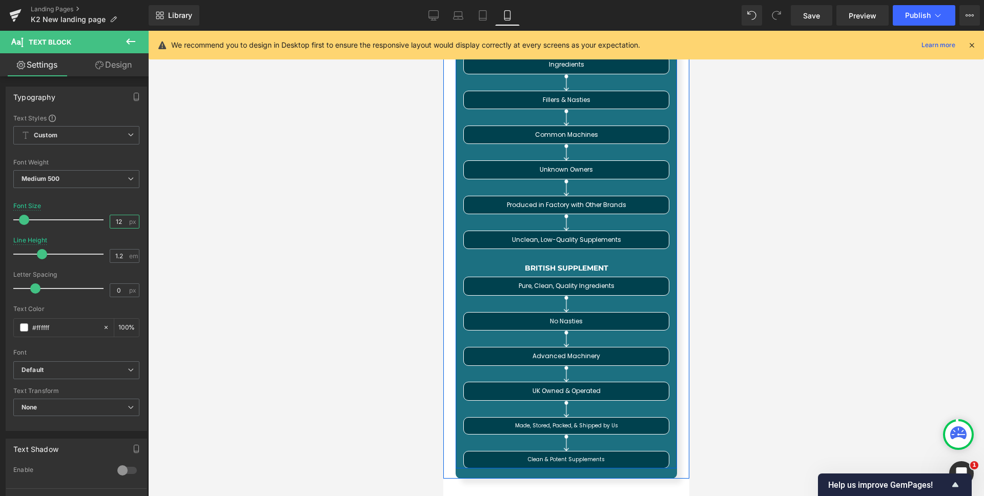
scroll to position [4572, 0]
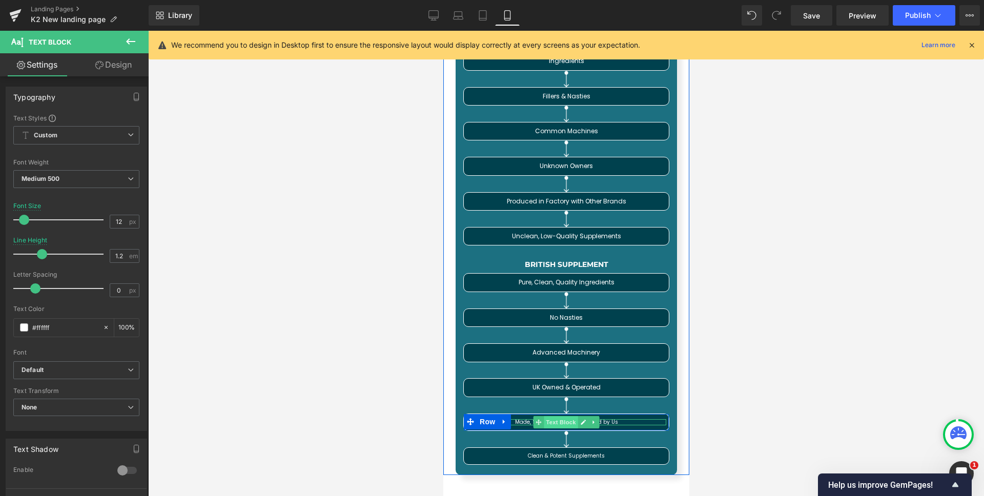
click at [557, 416] on span "Text Block" at bounding box center [560, 422] width 34 height 12
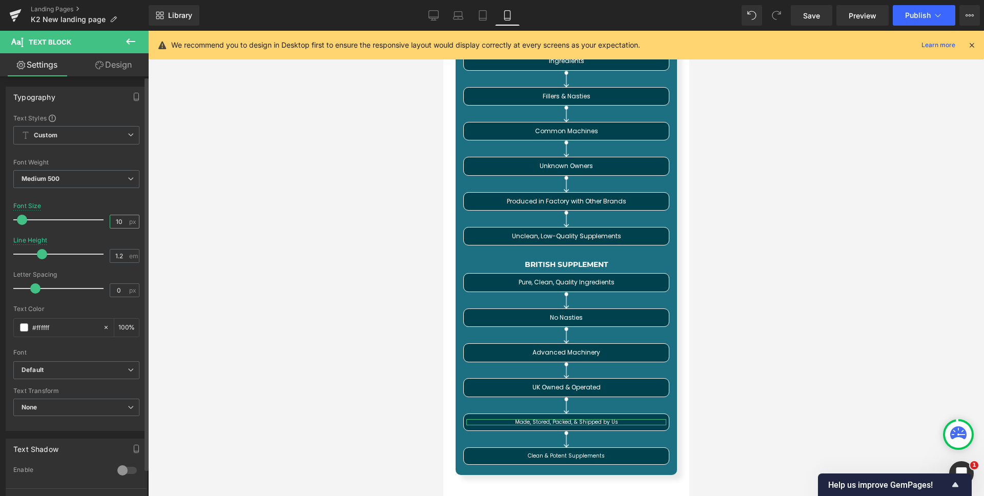
click at [121, 220] on input "10" at bounding box center [119, 221] width 18 height 13
type input "12"
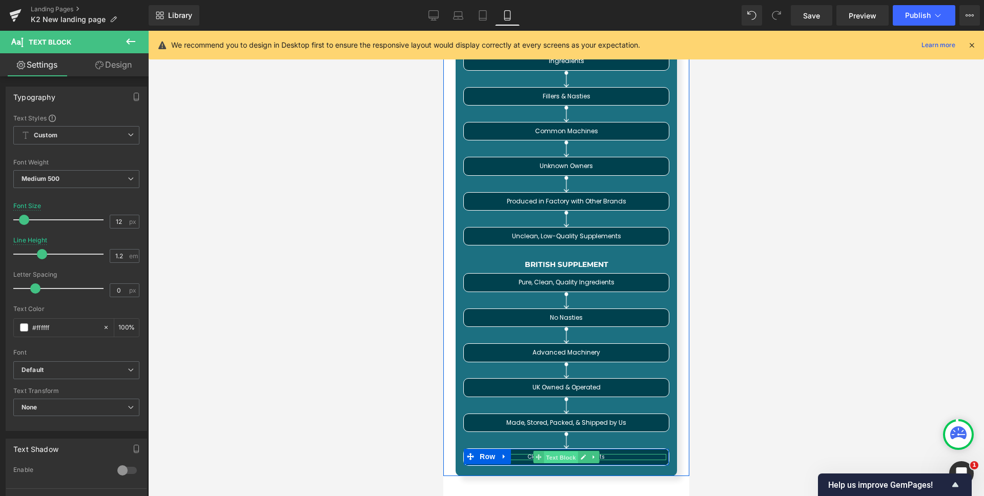
click at [561, 452] on span "Text Block" at bounding box center [560, 458] width 34 height 12
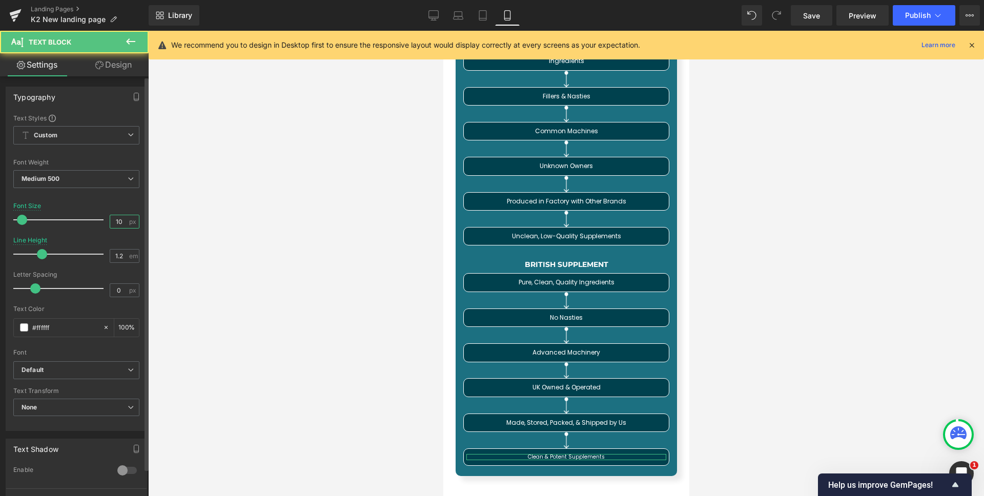
click at [116, 222] on input "10" at bounding box center [119, 221] width 18 height 13
type input "12"
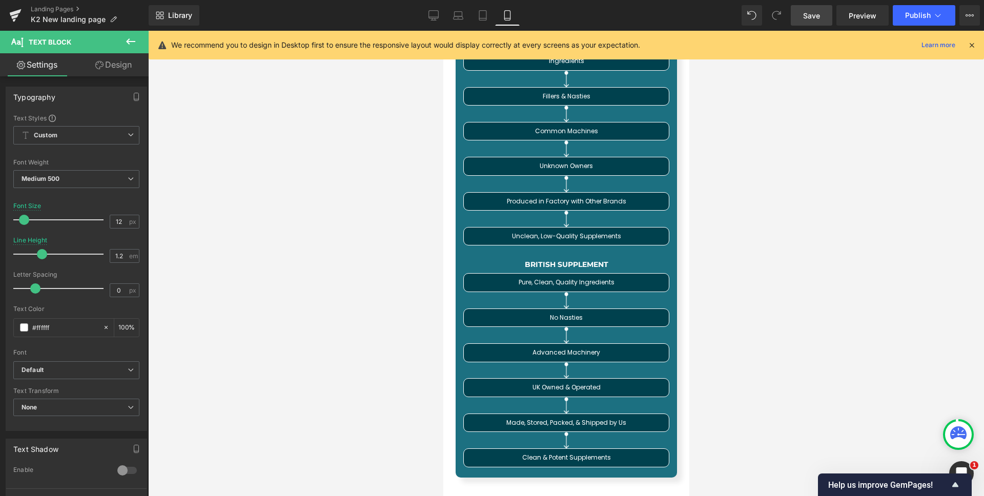
click at [811, 12] on span "Save" at bounding box center [811, 15] width 17 height 11
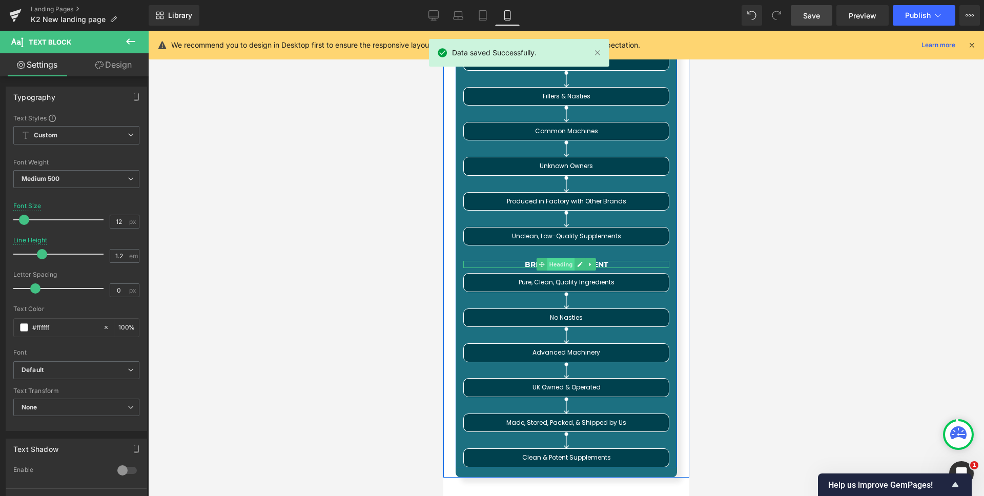
click at [559, 258] on span "Heading" at bounding box center [561, 264] width 28 height 12
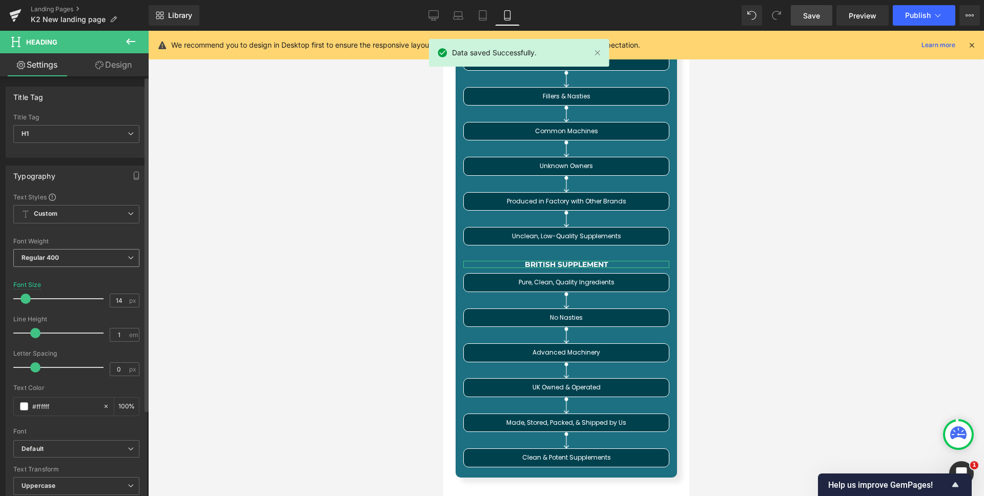
click at [68, 251] on span "Regular 400" at bounding box center [76, 258] width 126 height 18
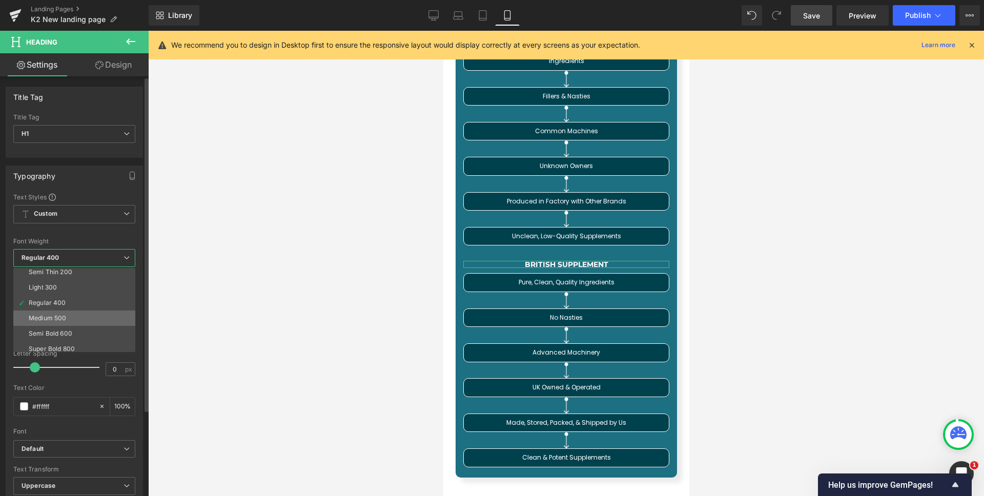
scroll to position [19, 0]
click at [74, 325] on li "Semi Bold 600" at bounding box center [76, 332] width 127 height 15
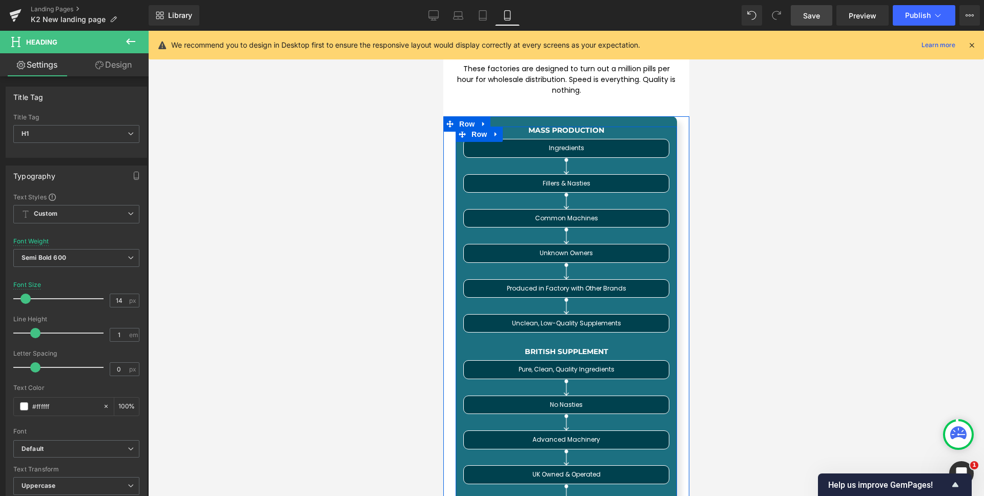
scroll to position [4475, 0]
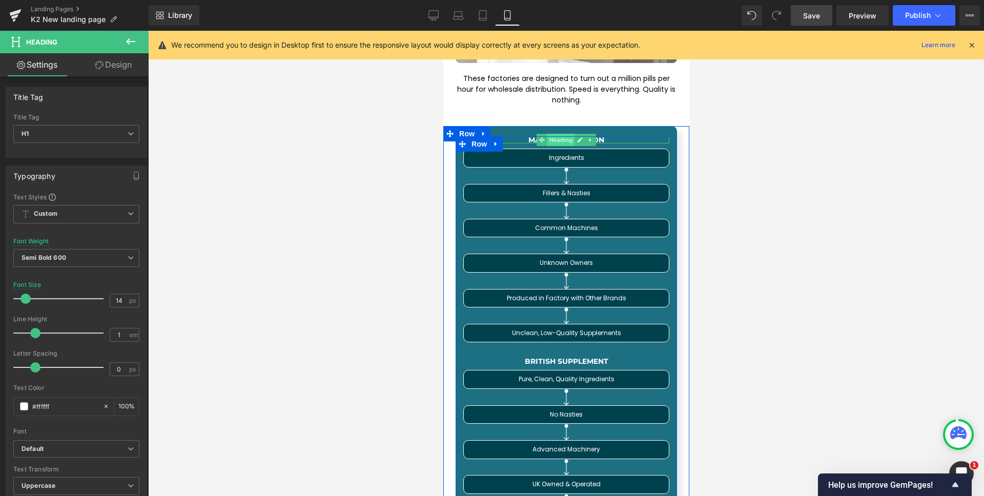
click at [558, 134] on span "Heading" at bounding box center [561, 140] width 28 height 12
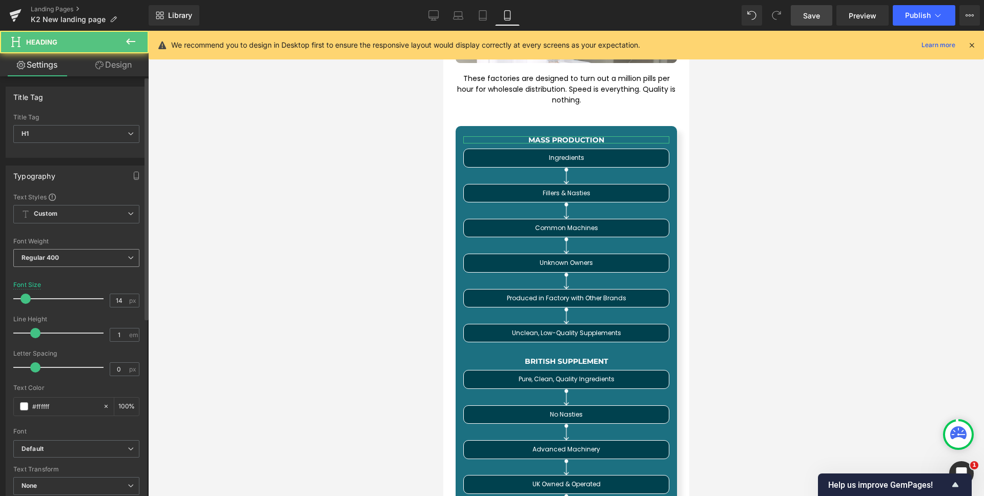
click at [55, 254] on b "Regular 400" at bounding box center [41, 258] width 38 height 8
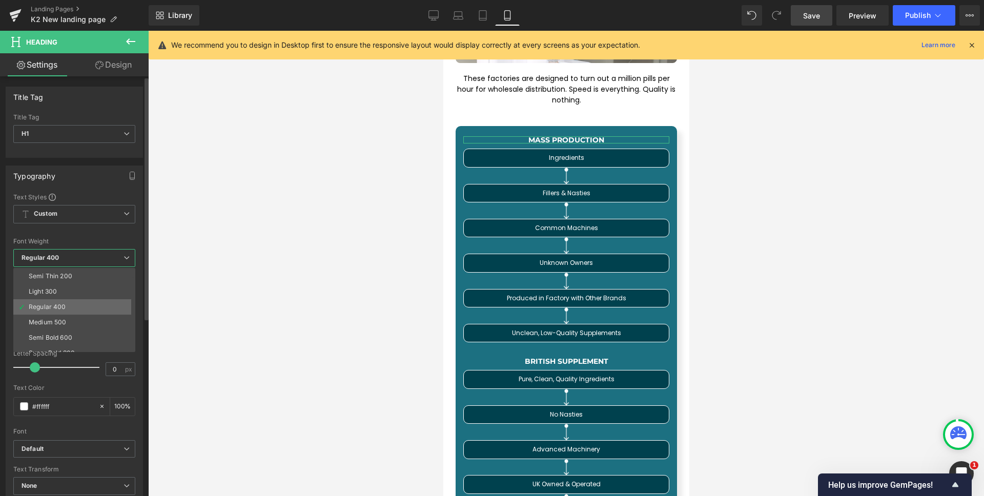
scroll to position [17, 0]
click at [72, 329] on li "Semi Bold 600" at bounding box center [76, 335] width 127 height 15
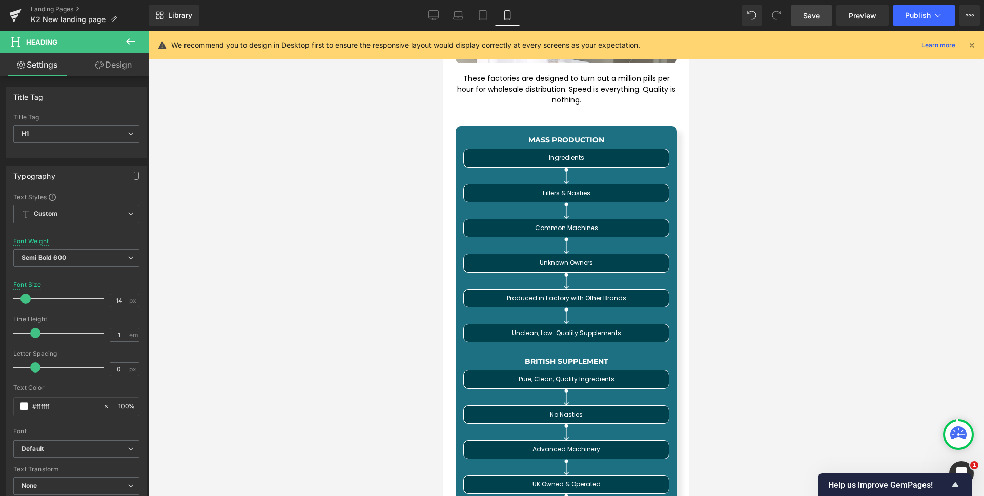
click at [809, 21] on span "Save" at bounding box center [811, 15] width 17 height 11
click at [439, 18] on link "Desktop" at bounding box center [433, 15] width 25 height 21
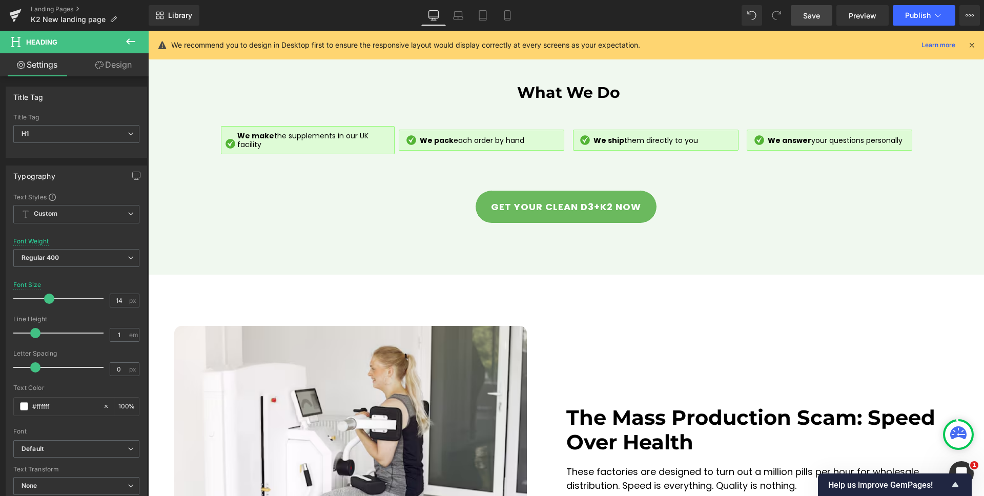
type input "40"
type input "100"
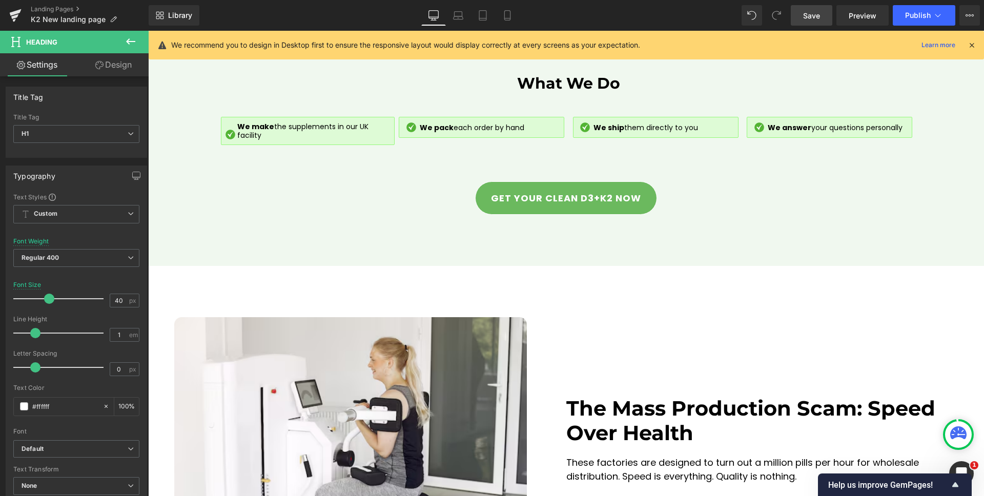
scroll to position [4209, 0]
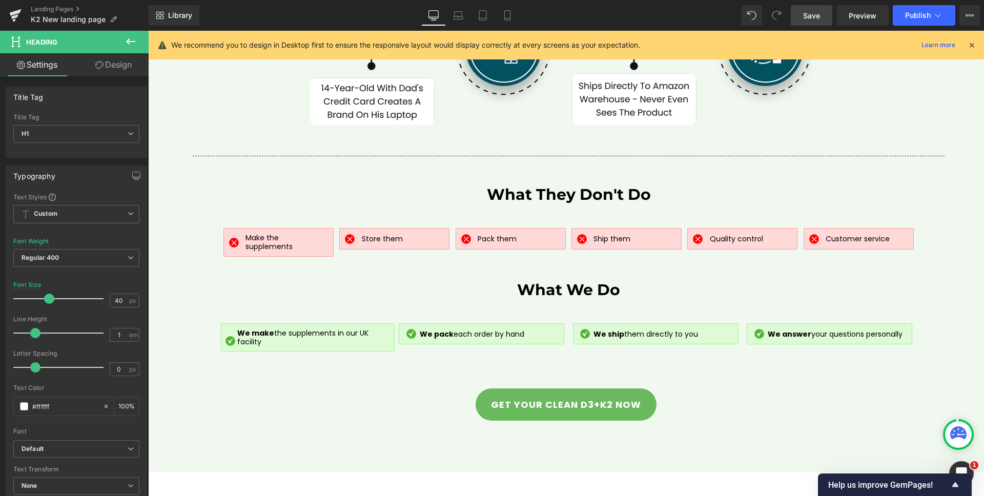
click at [804, 18] on span "Save" at bounding box center [811, 15] width 17 height 11
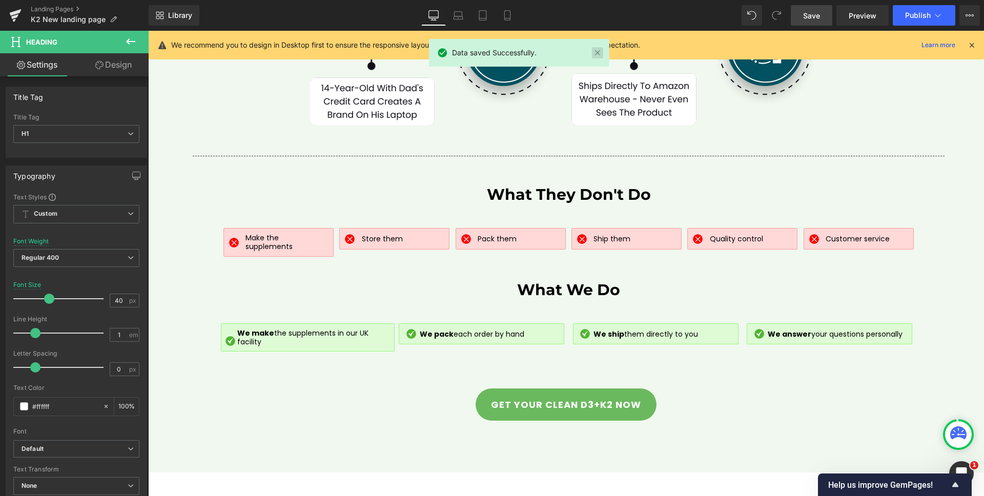
click at [599, 53] on link at bounding box center [597, 52] width 11 height 11
